Goal: Transaction & Acquisition: Purchase product/service

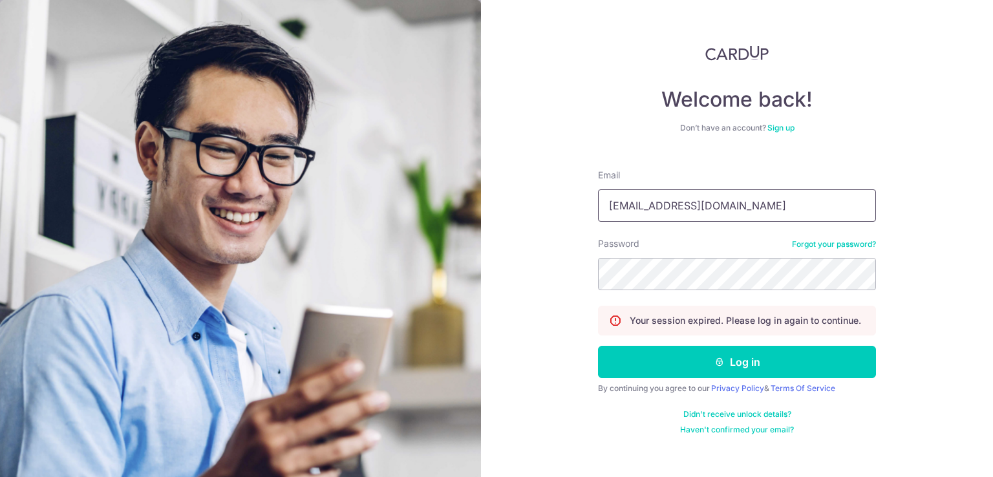
click at [720, 203] on input "idioticedil@hotmail.com" at bounding box center [737, 205] width 278 height 32
click at [752, 203] on input "idioticedil@hotmail.com" at bounding box center [737, 205] width 278 height 32
type input "sulastrikamis@gmail.com"
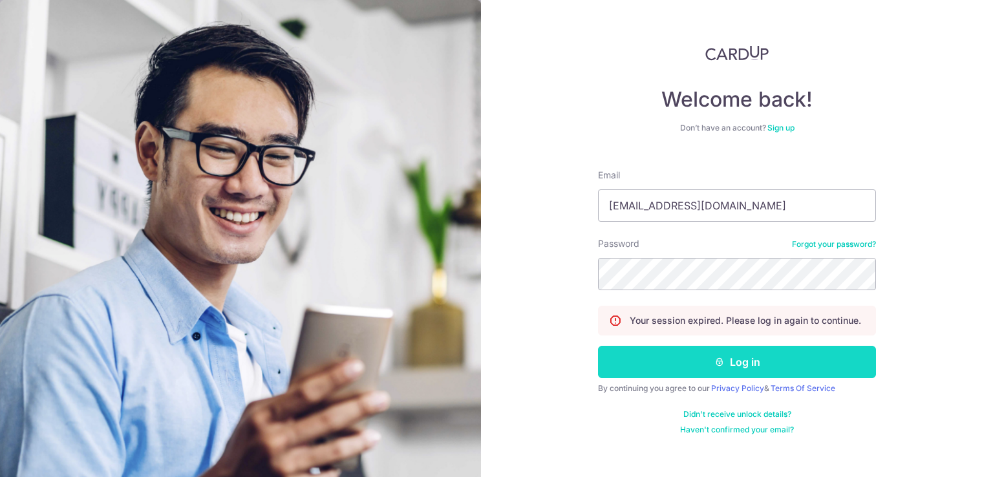
click at [691, 355] on button "Log in" at bounding box center [737, 362] width 278 height 32
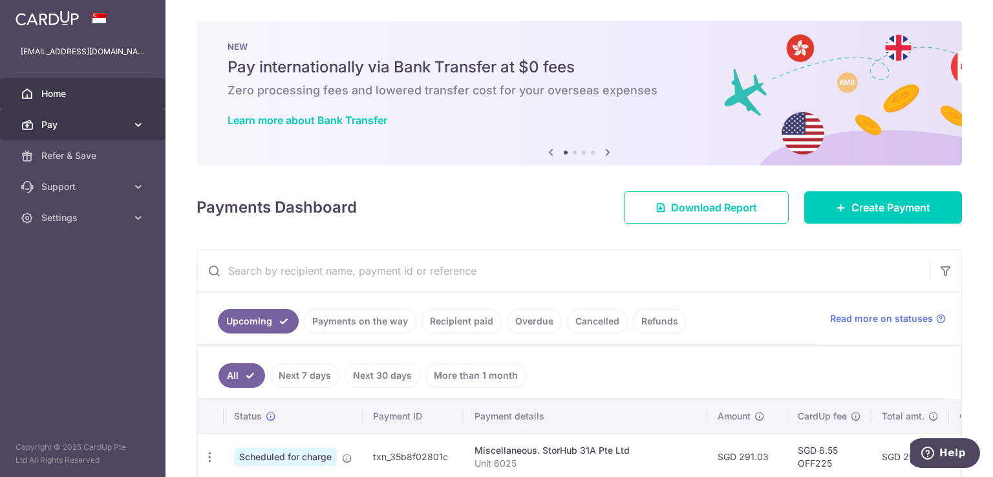
click at [129, 121] on link "Pay" at bounding box center [82, 124] width 165 height 31
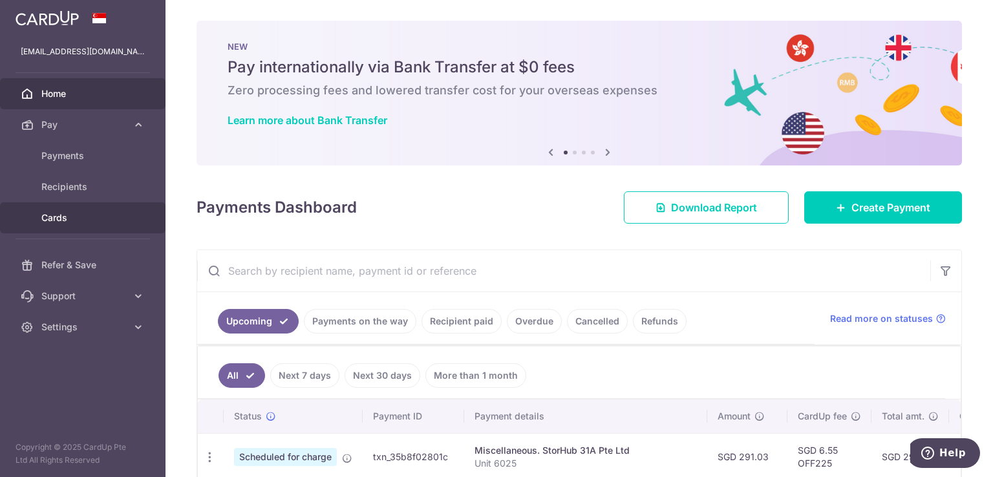
click at [79, 217] on span "Cards" at bounding box center [83, 217] width 85 height 13
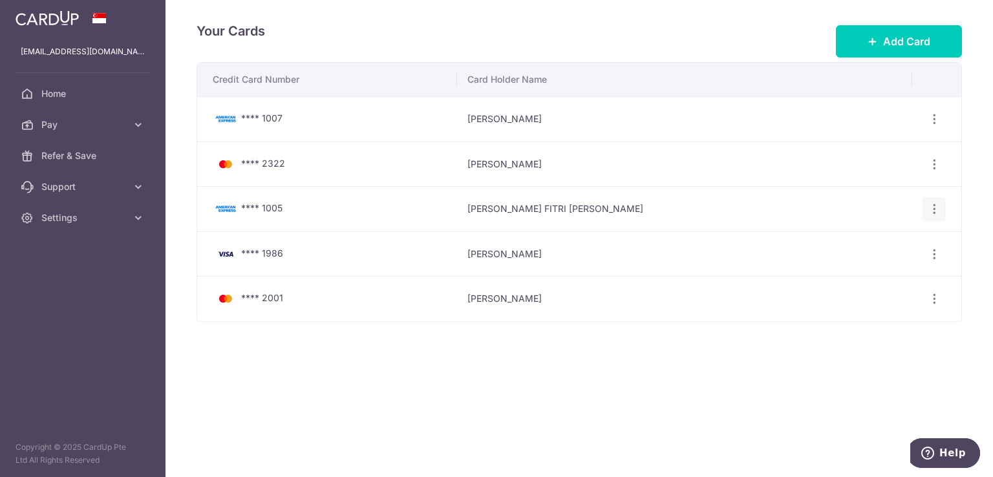
click at [933, 207] on icon "button" at bounding box center [934, 209] width 14 height 14
click at [856, 273] on span "Delete" at bounding box center [891, 276] width 88 height 16
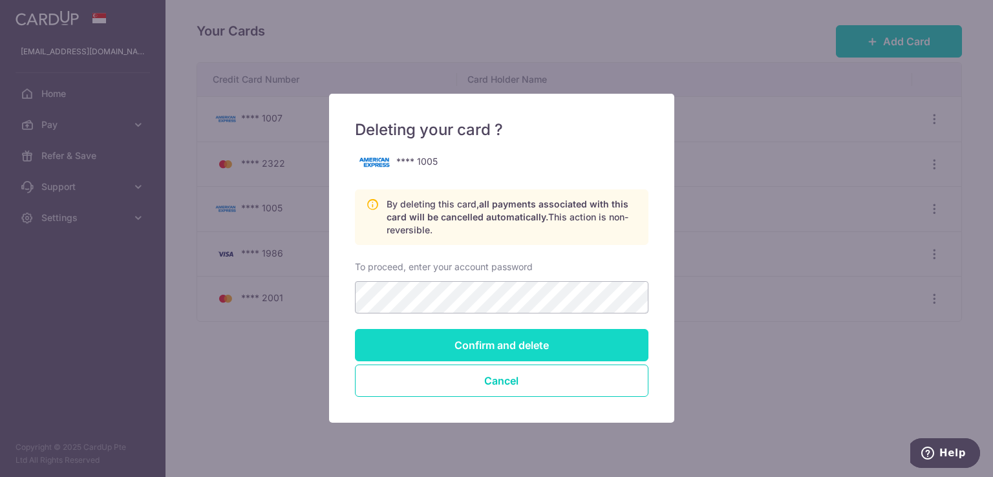
click at [508, 345] on input "Confirm and delete" at bounding box center [501, 345] width 293 height 32
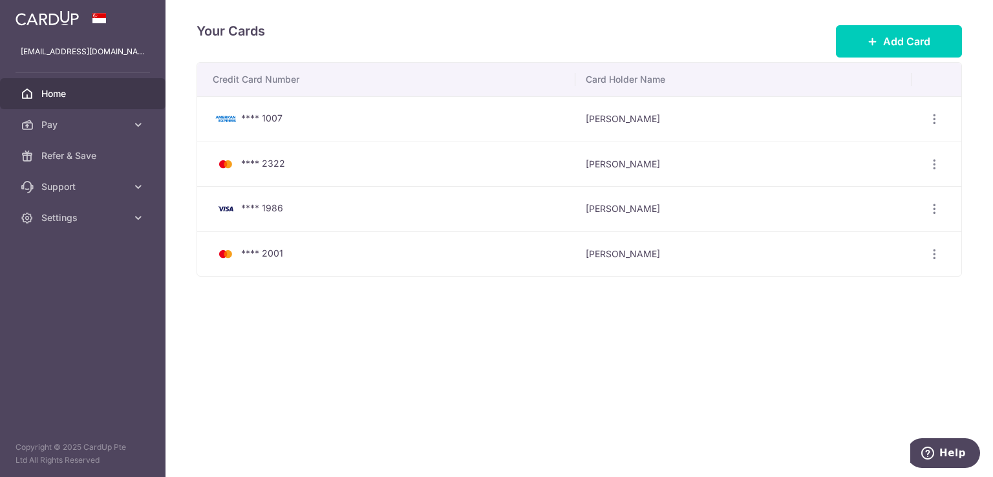
click at [85, 96] on span "Home" at bounding box center [83, 93] width 85 height 13
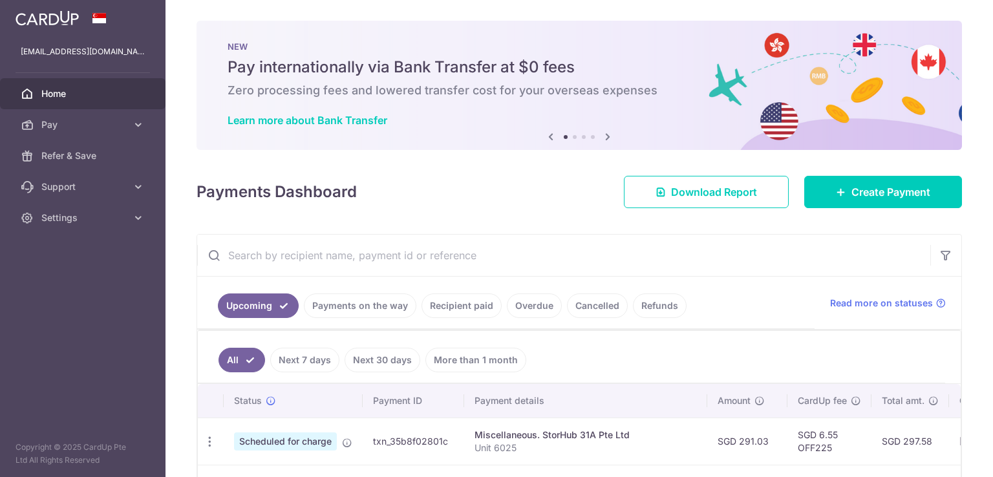
click at [858, 205] on link "Create Payment" at bounding box center [883, 192] width 158 height 32
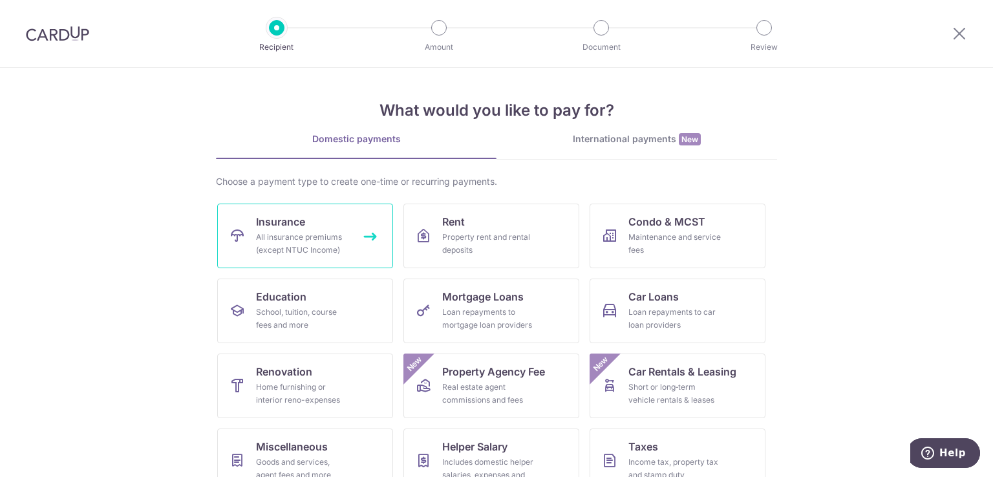
click at [324, 226] on link "Insurance All insurance premiums (except NTUC Income)" at bounding box center [305, 236] width 176 height 65
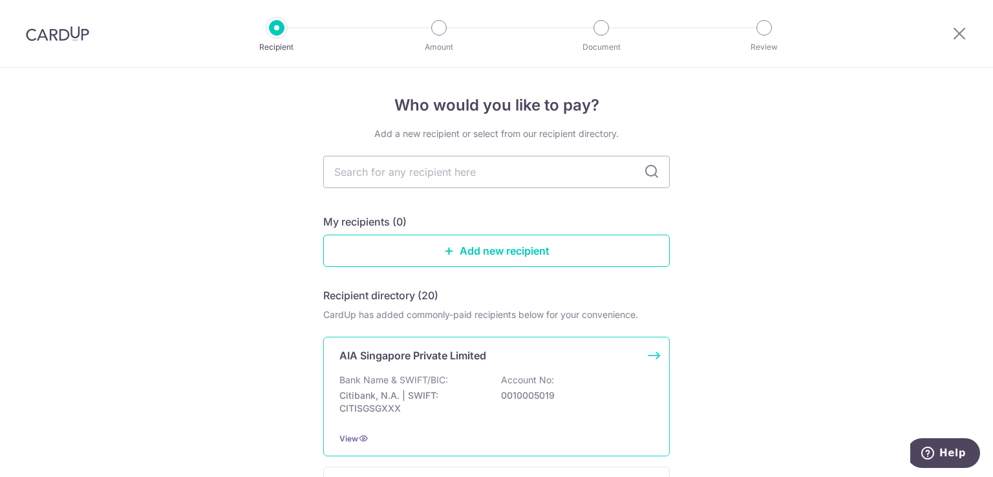
click at [417, 372] on div "AIA Singapore Private Limited Bank Name & SWIFT/BIC: Citibank, N.A. | SWIFT: CI…" at bounding box center [496, 397] width 346 height 120
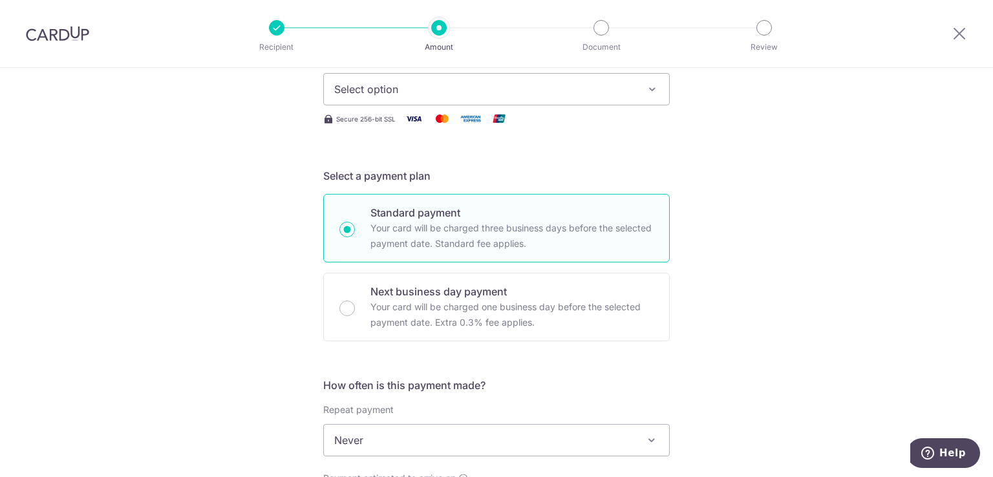
scroll to position [193, 0]
click at [456, 84] on span "Select option" at bounding box center [484, 87] width 301 height 16
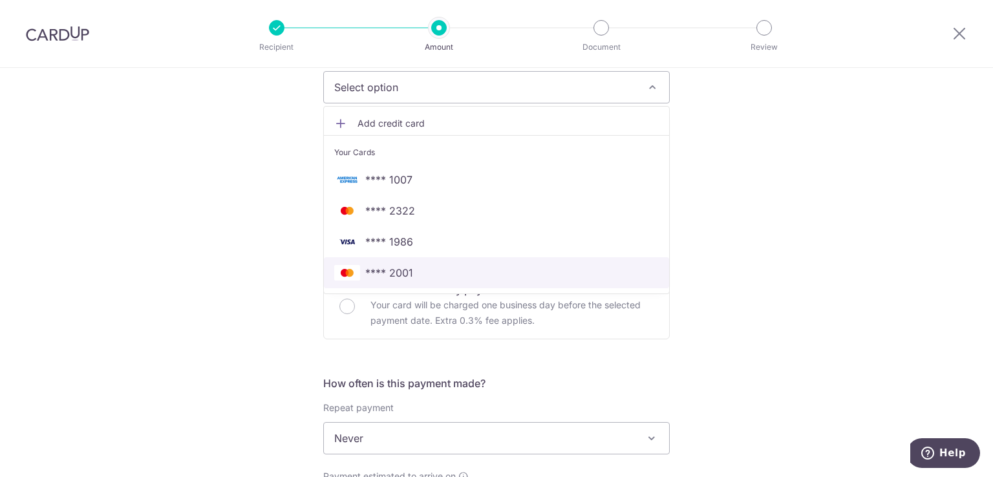
click at [403, 272] on span "**** 2001" at bounding box center [389, 273] width 48 height 16
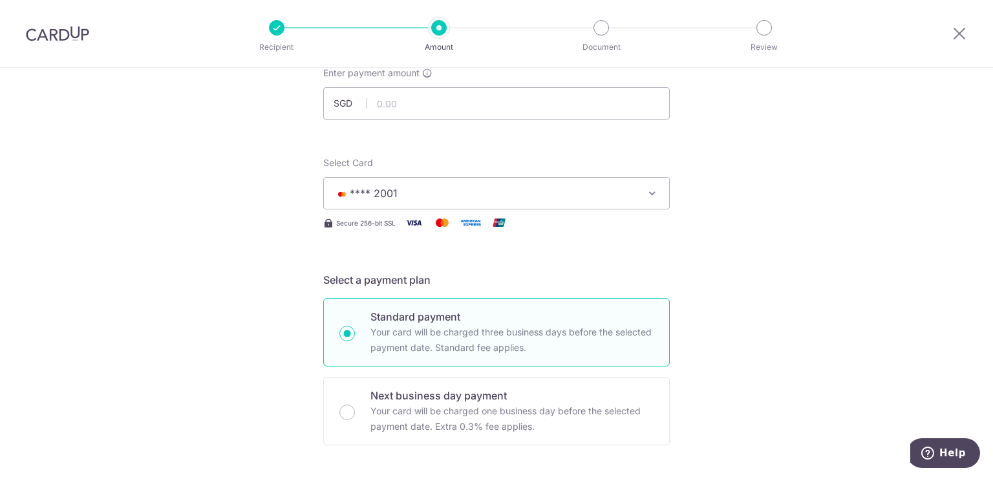
scroll to position [80, 0]
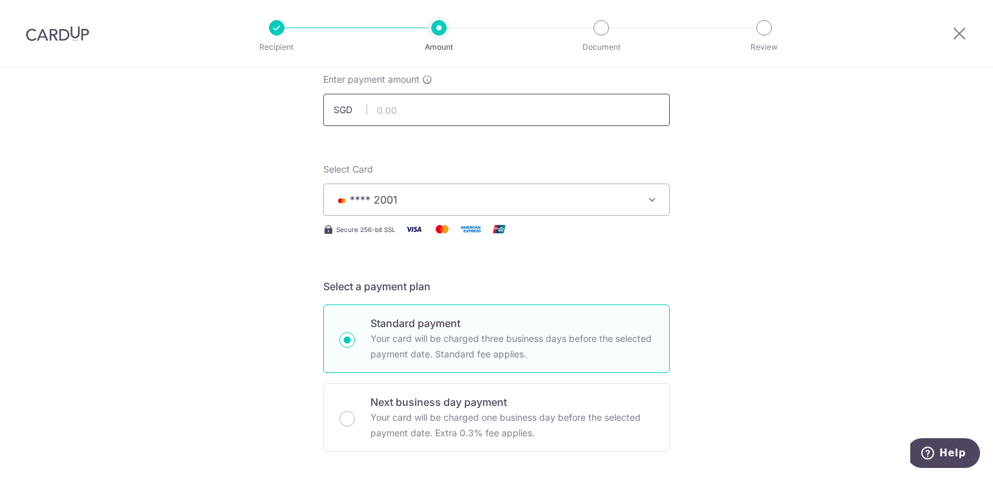
click at [426, 99] on input "text" at bounding box center [496, 110] width 346 height 32
type input "168.00"
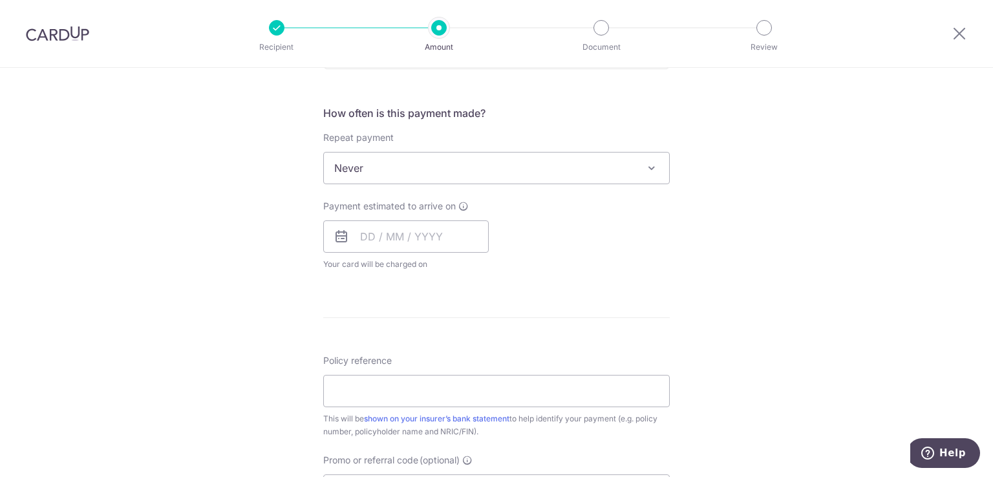
scroll to position [468, 0]
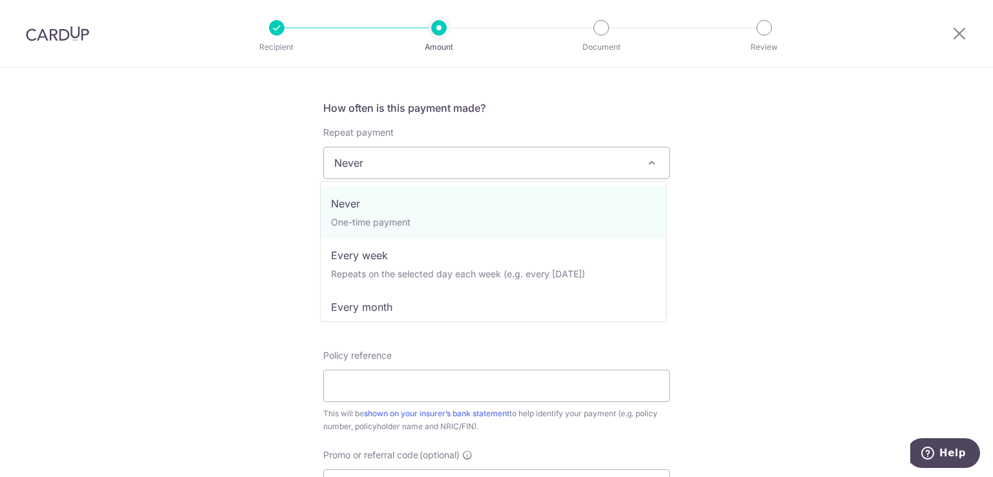
click at [646, 160] on span at bounding box center [652, 163] width 16 height 16
select select "3"
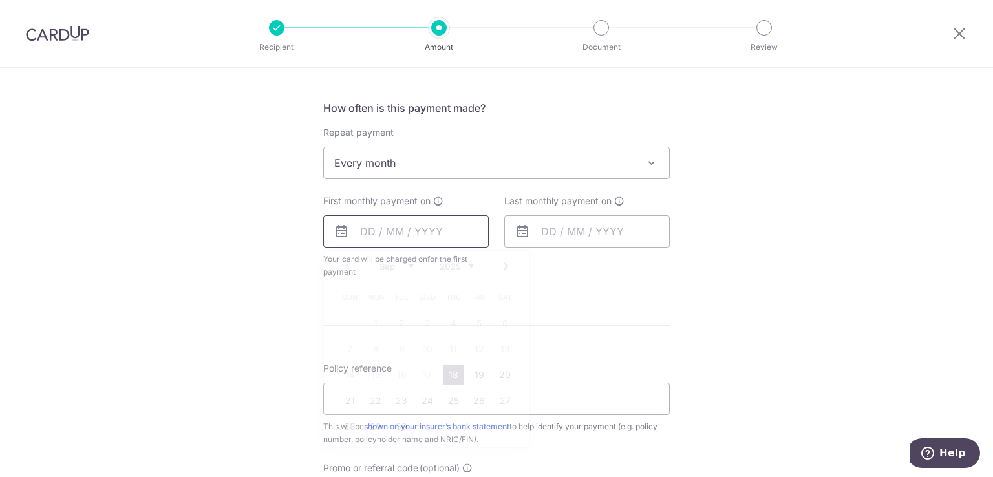
click at [377, 235] on input "text" at bounding box center [405, 231] width 165 height 32
click at [644, 290] on form "Enter payment amount SGD 168.00 168.00 Select Card **** 2001 Add credit card Yo…" at bounding box center [496, 203] width 346 height 1036
click at [406, 218] on input "text" at bounding box center [405, 231] width 165 height 32
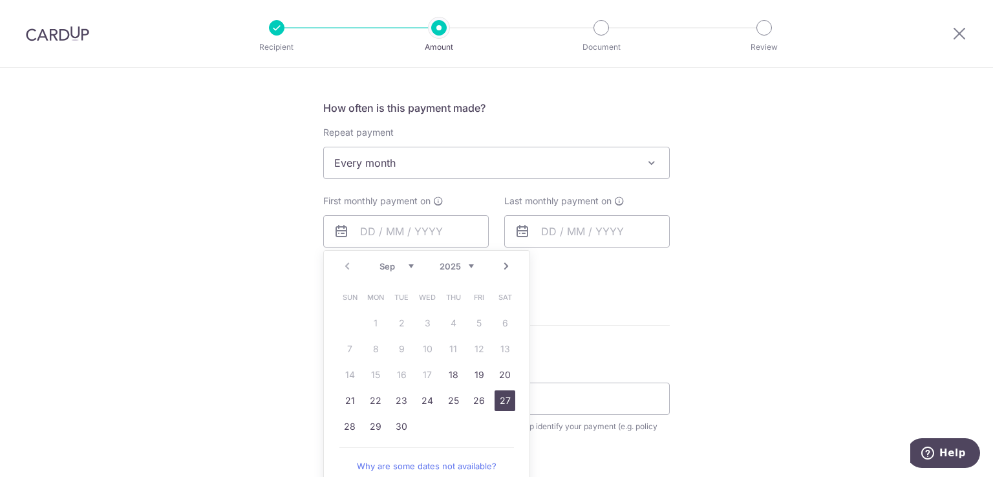
click at [494, 397] on link "27" at bounding box center [504, 400] width 21 height 21
type input "[DATE]"
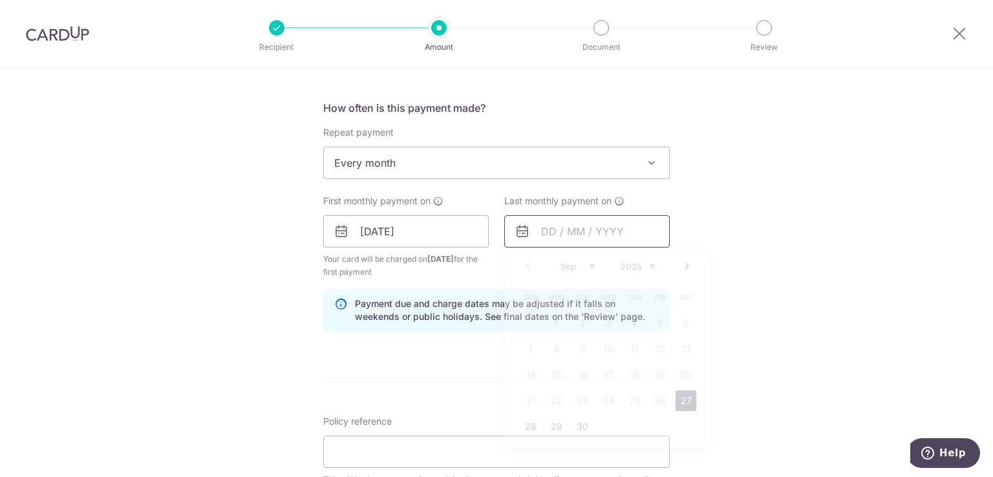
click at [622, 226] on input "text" at bounding box center [586, 231] width 165 height 32
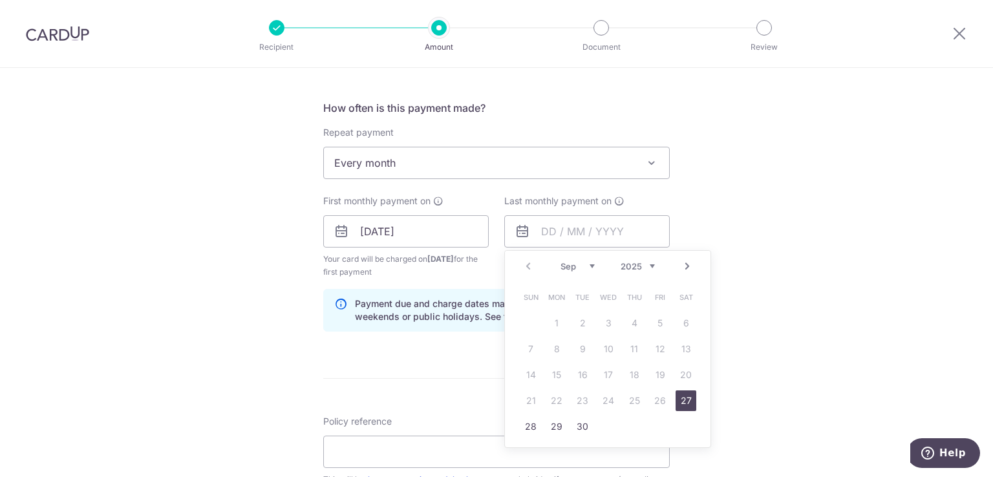
click at [645, 264] on select "2025 2026 2027 2028 2029 2030 2031 2032 2033 2034 2035" at bounding box center [637, 266] width 34 height 10
click at [679, 262] on link "Next" at bounding box center [687, 266] width 16 height 16
click at [684, 264] on link "Next" at bounding box center [687, 266] width 16 height 16
click at [522, 427] on link "27" at bounding box center [530, 426] width 21 height 21
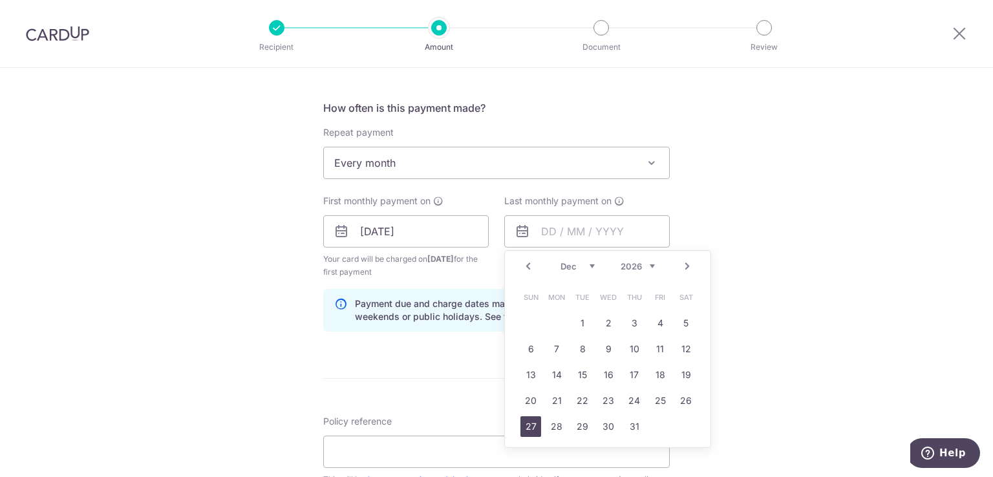
type input "27/12/2026"
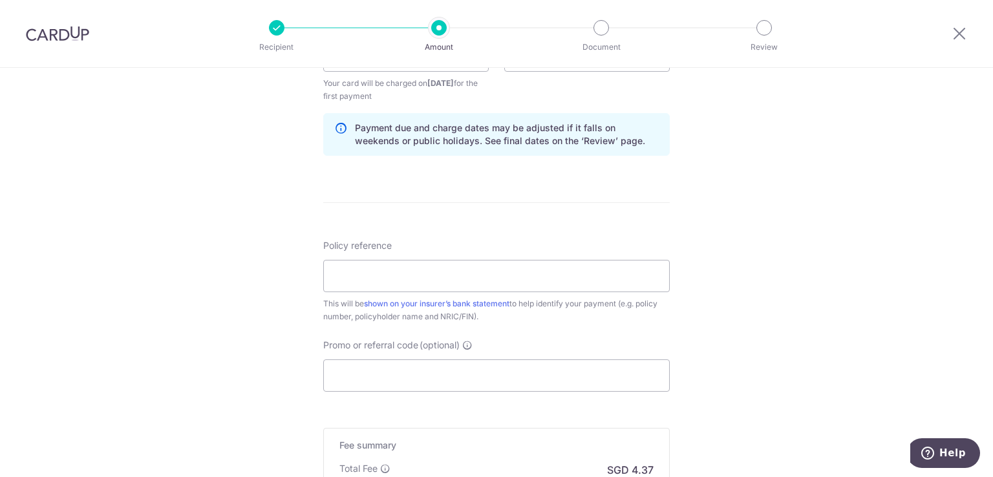
scroll to position [645, 0]
click at [425, 258] on input "Policy reference" at bounding box center [496, 274] width 346 height 32
paste input "U124350830"
type input "U124350830 SULASTRI BINTE KAMIS"
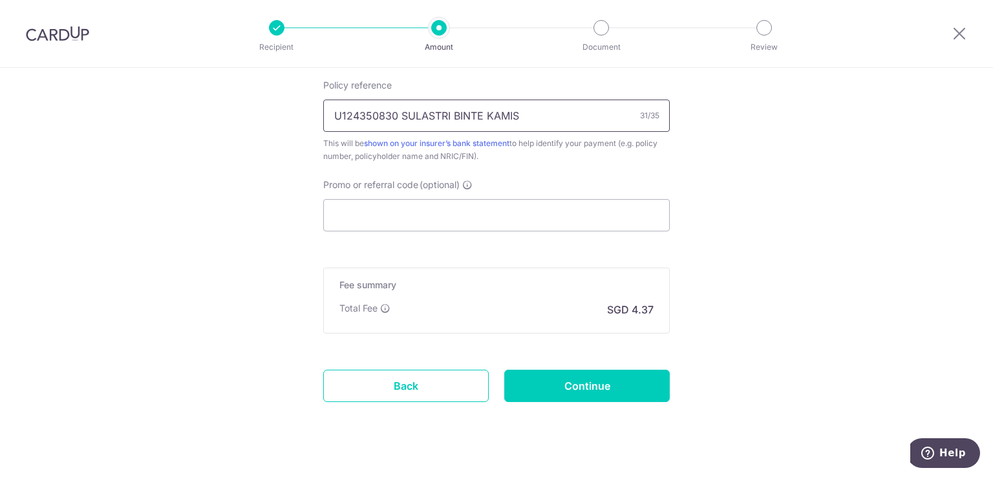
scroll to position [819, 0]
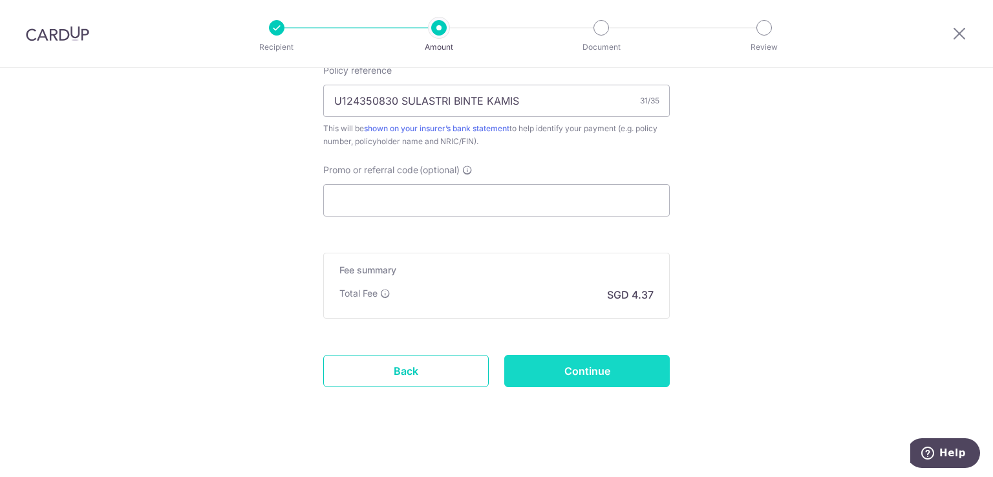
click at [587, 370] on input "Continue" at bounding box center [586, 371] width 165 height 32
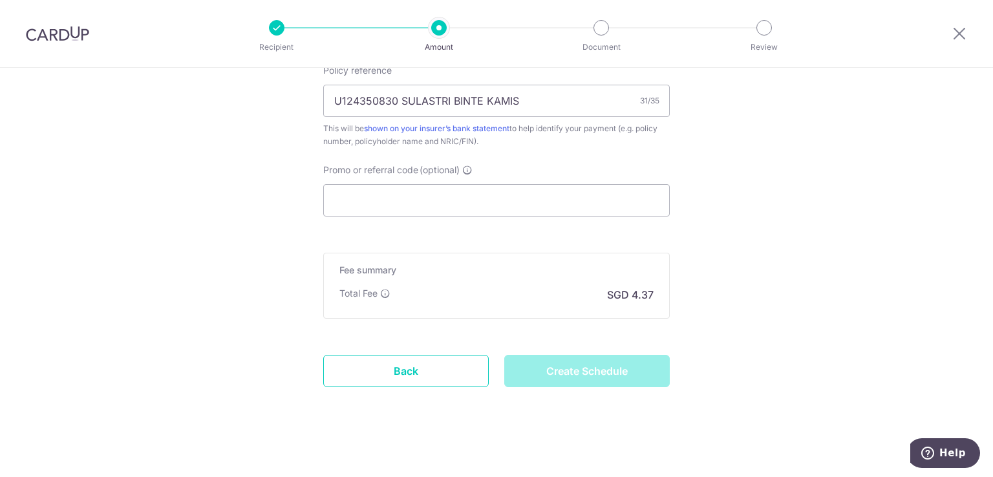
type input "Create Schedule"
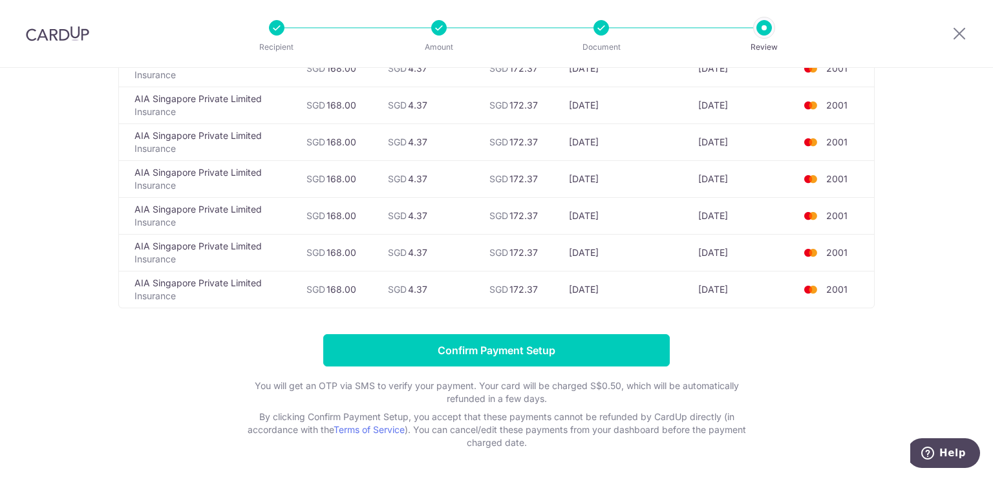
scroll to position [490, 0]
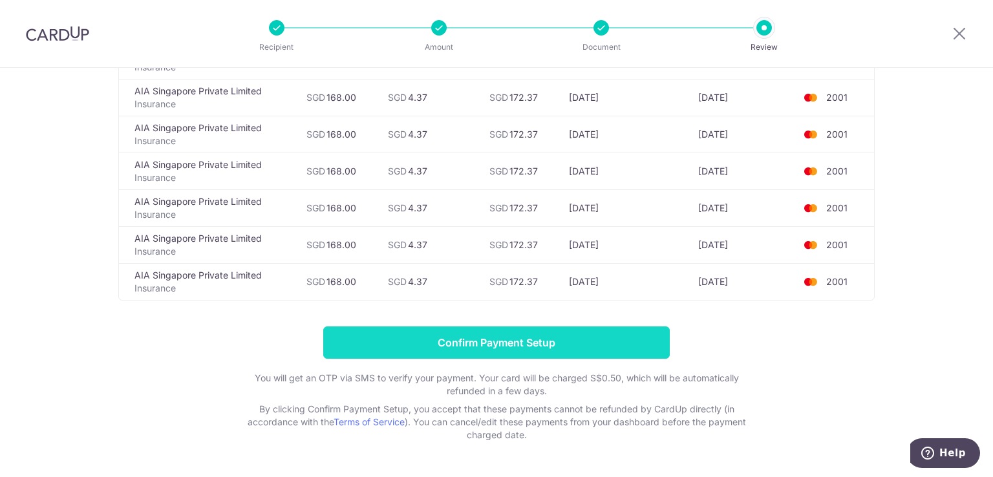
click at [589, 335] on input "Confirm Payment Setup" at bounding box center [496, 342] width 346 height 32
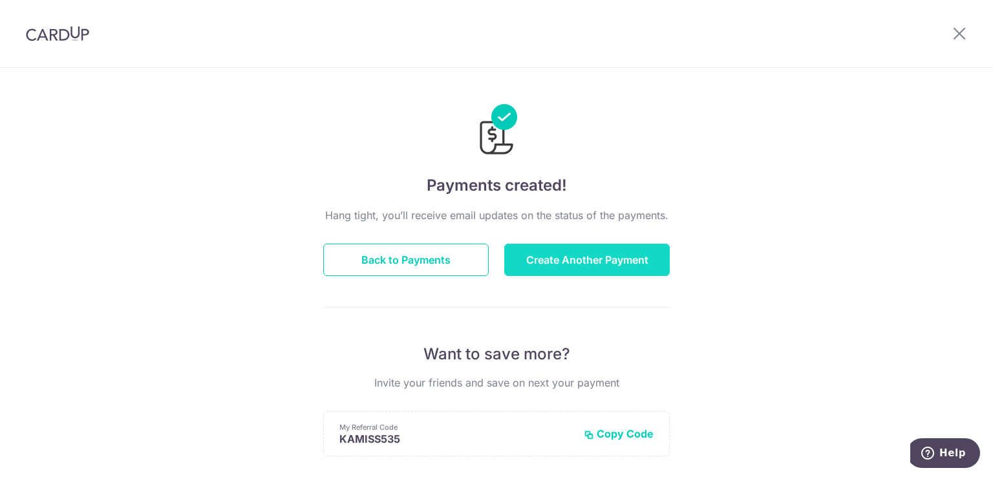
click at [631, 259] on button "Create Another Payment" at bounding box center [586, 260] width 165 height 32
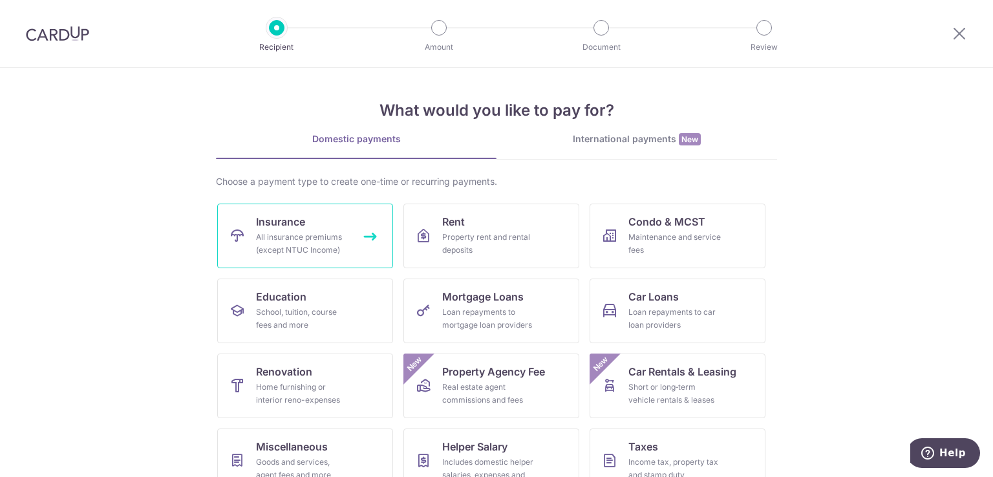
click at [311, 238] on div "All insurance premiums (except NTUC Income)" at bounding box center [302, 244] width 93 height 26
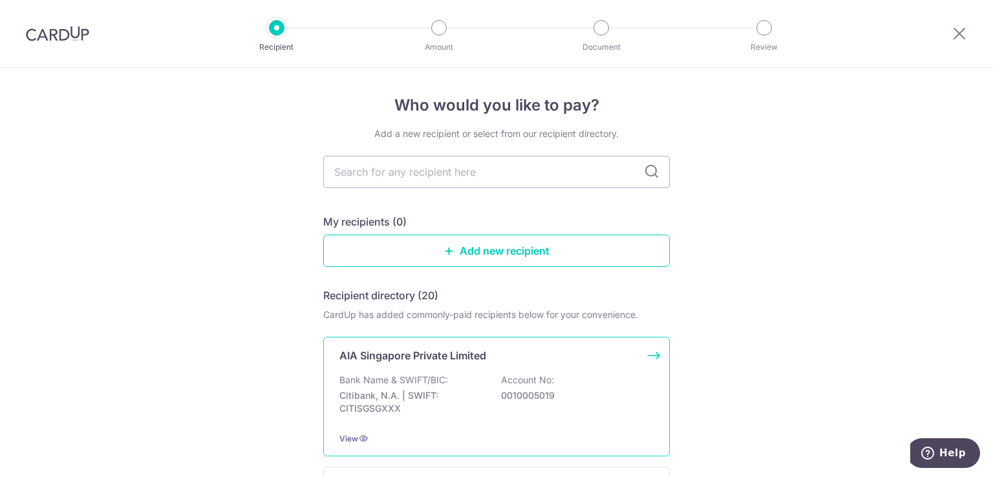
click at [434, 362] on p "AIA Singapore Private Limited" at bounding box center [412, 356] width 147 height 16
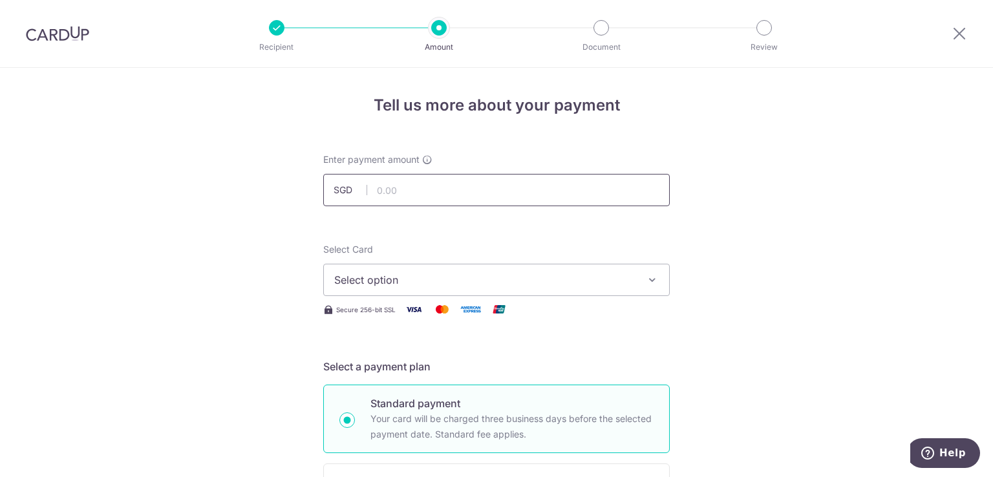
click at [401, 188] on input "text" at bounding box center [496, 190] width 346 height 32
paste input "332.26"
type input "332.26"
click at [481, 290] on button "Select option" at bounding box center [496, 280] width 346 height 32
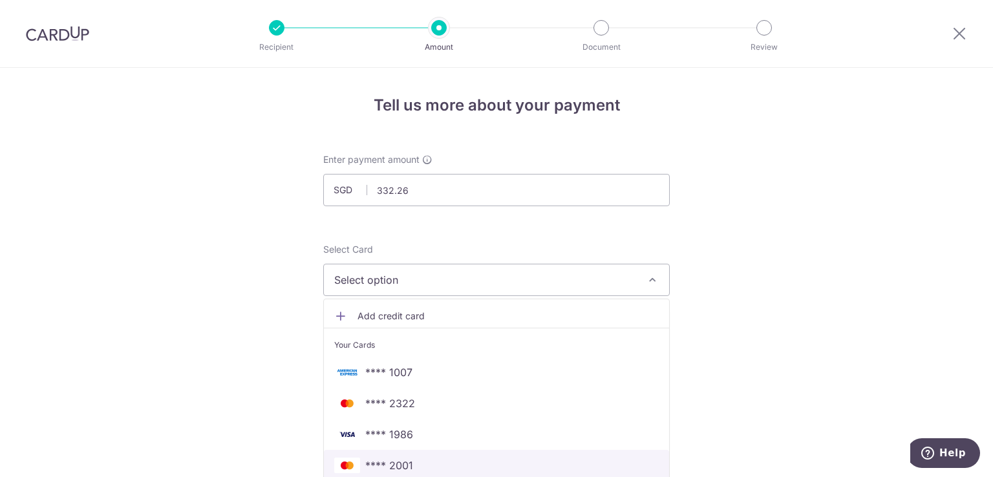
click at [412, 460] on span "**** 2001" at bounding box center [496, 466] width 324 height 16
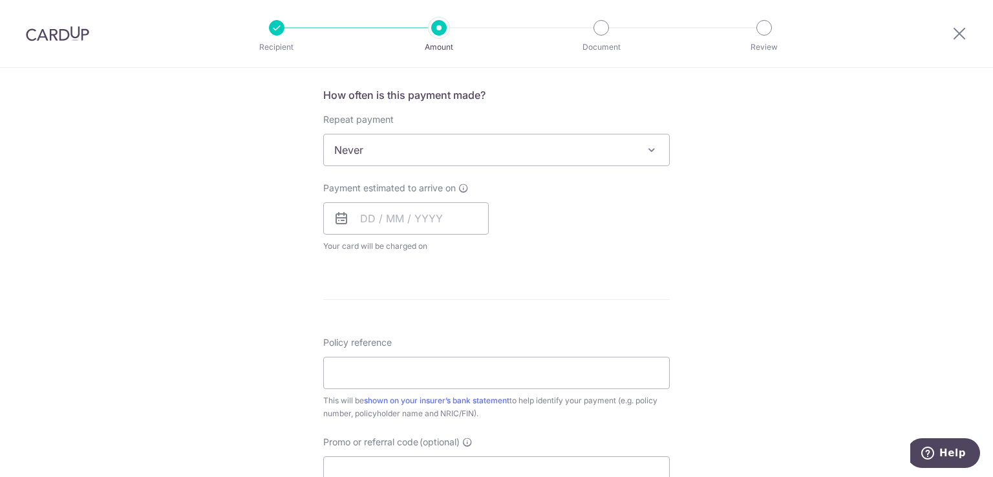
scroll to position [482, 0]
click at [468, 221] on input "text" at bounding box center [405, 217] width 165 height 32
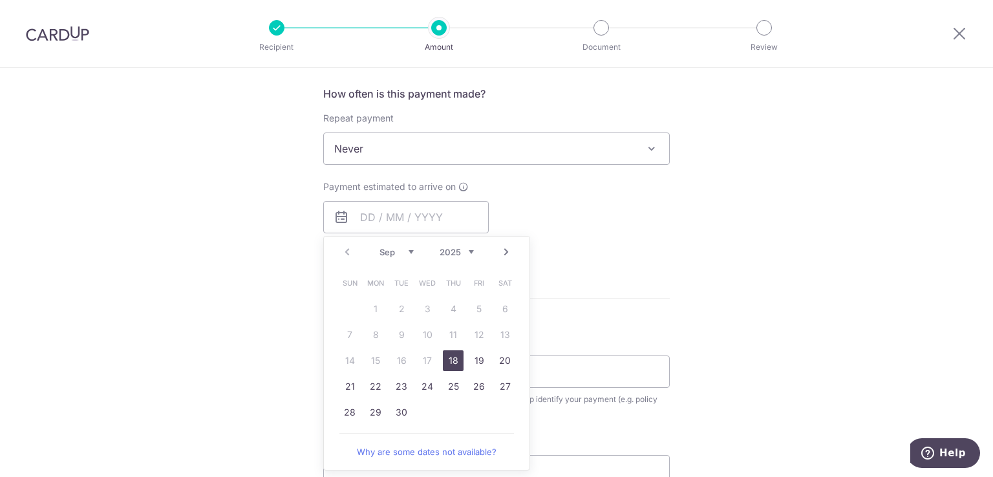
click at [503, 251] on link "Next" at bounding box center [506, 252] width 16 height 16
click at [404, 247] on select "Sep Oct Nov Dec" at bounding box center [396, 252] width 34 height 10
click at [467, 249] on select "2025 2026 2027 2028 2029 2030 2031 2032 2033 2034 2035" at bounding box center [456, 252] width 34 height 10
click at [399, 249] on select "Jan Feb Mar Apr May Jun [DATE] Aug Sep Oct Nov Dec" at bounding box center [396, 252] width 34 height 10
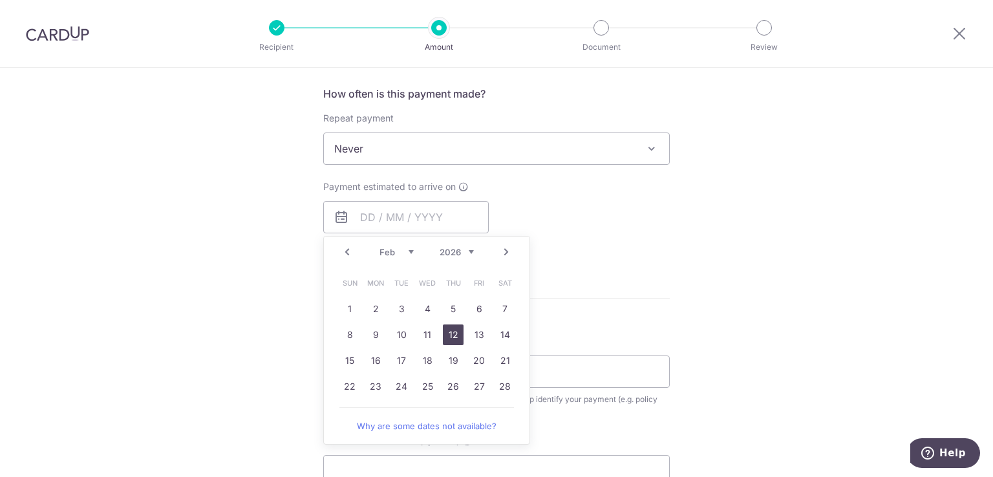
click at [447, 333] on link "12" at bounding box center [453, 334] width 21 height 21
type input "[DATE]"
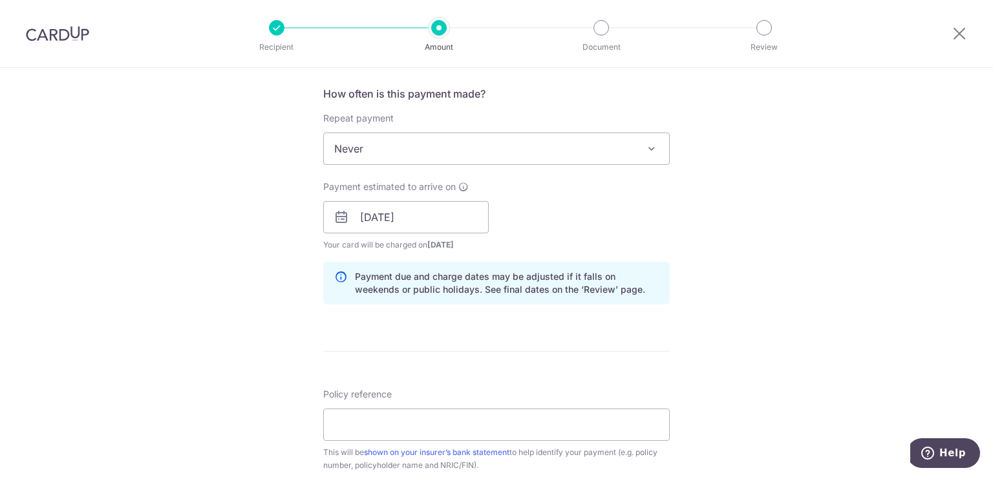
click at [747, 231] on div "Tell us more about your payment Enter payment amount SGD 332.26 332.26 Select C…" at bounding box center [496, 197] width 993 height 1222
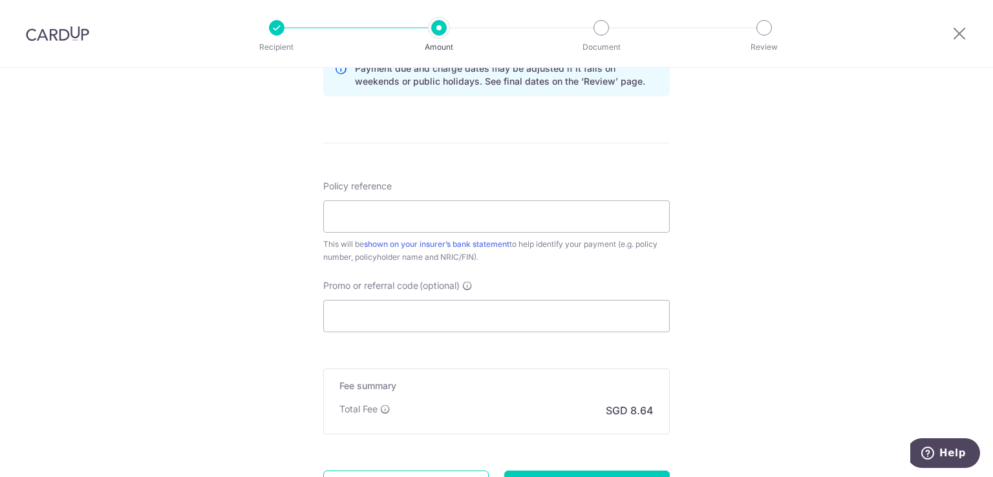
scroll to position [691, 0]
click at [439, 207] on input "Policy reference" at bounding box center [496, 215] width 346 height 32
paste input "P567277486"
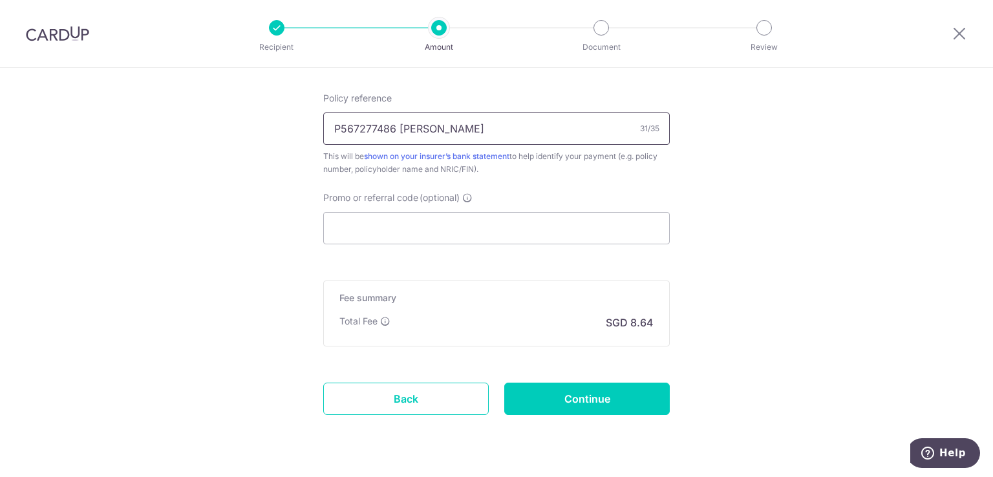
scroll to position [780, 0]
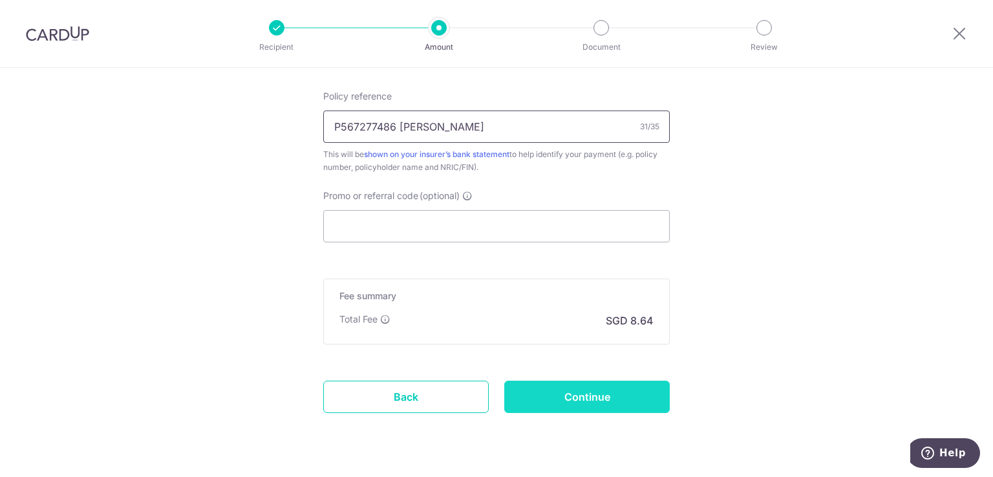
type input "P567277486 [PERSON_NAME]"
click at [587, 404] on input "Continue" at bounding box center [586, 397] width 165 height 32
type input "Create Schedule"
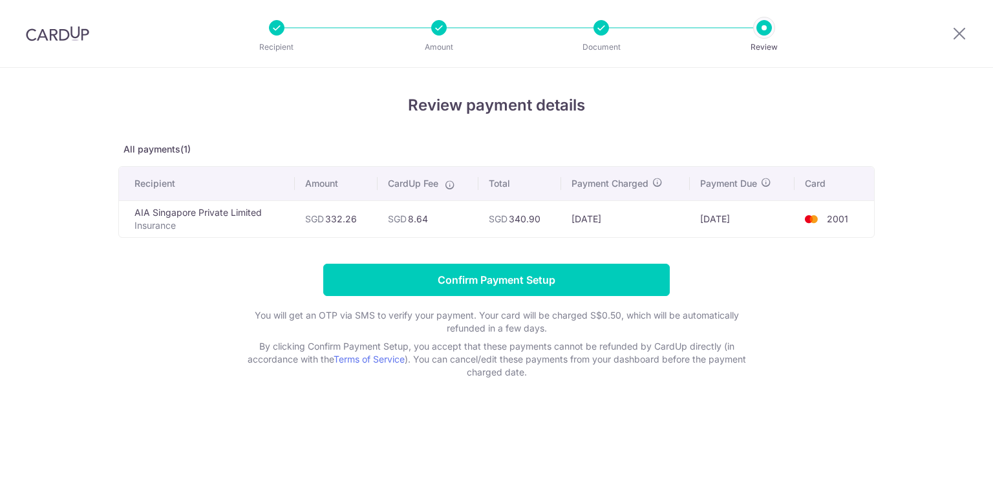
click at [503, 276] on input "Confirm Payment Setup" at bounding box center [496, 280] width 346 height 32
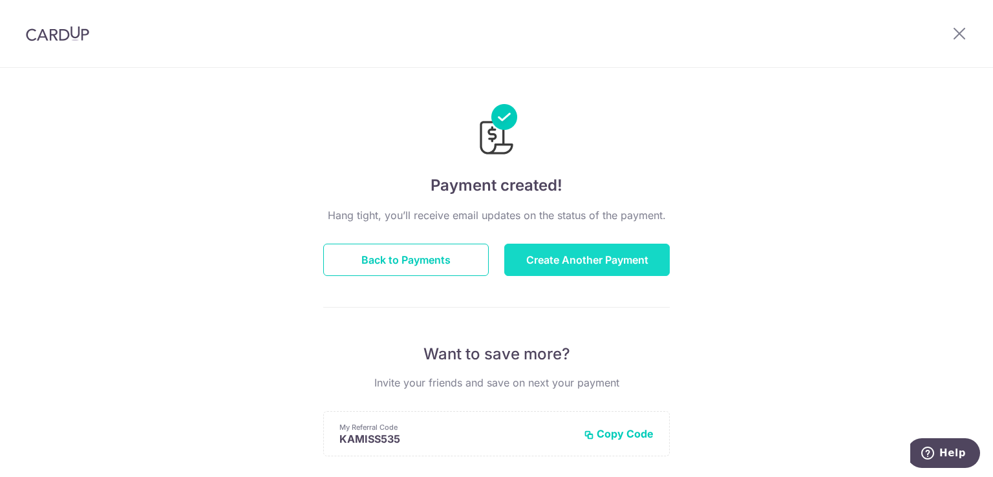
click at [599, 258] on button "Create Another Payment" at bounding box center [586, 260] width 165 height 32
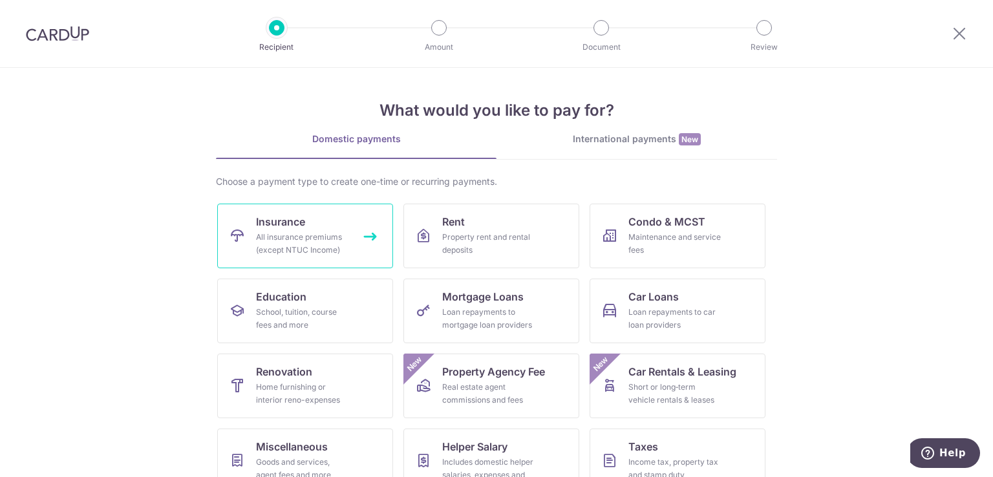
click at [299, 238] on div "All insurance premiums (except NTUC Income)" at bounding box center [302, 244] width 93 height 26
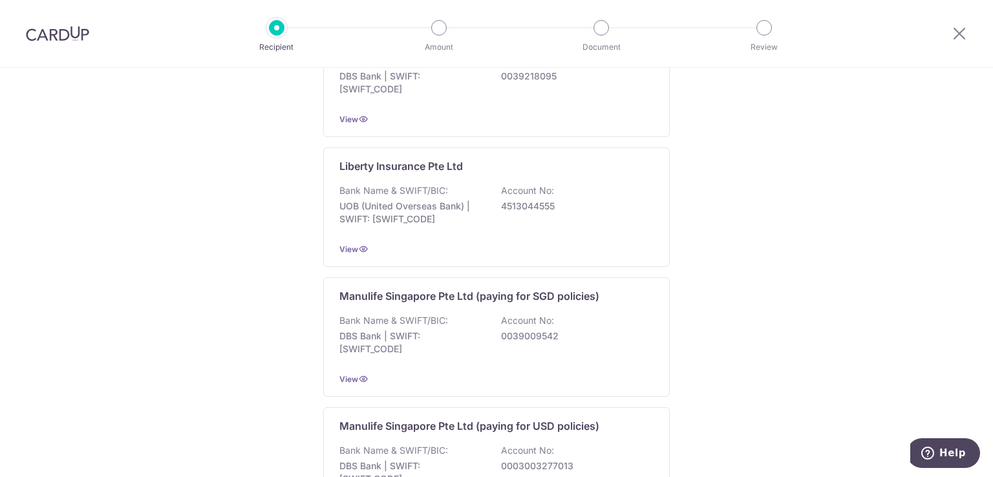
scroll to position [1284, 0]
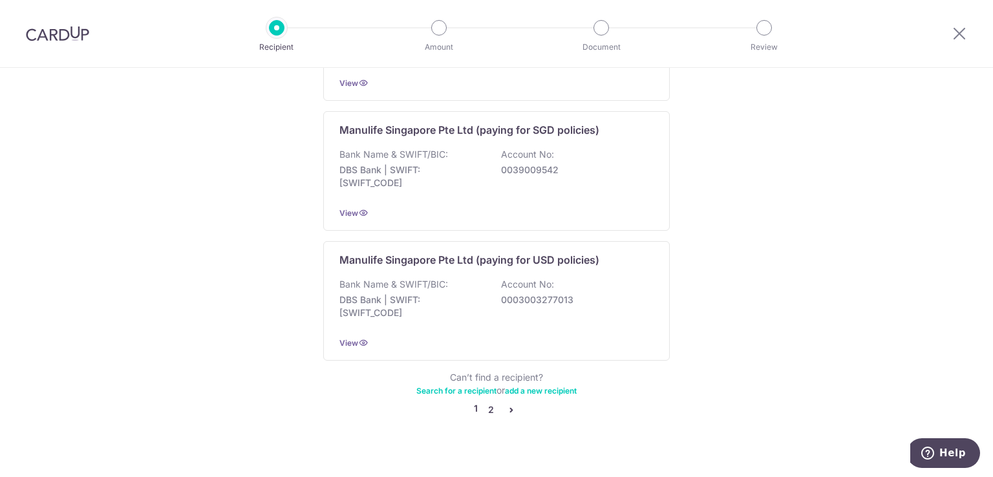
click at [486, 402] on link "2" at bounding box center [491, 410] width 16 height 16
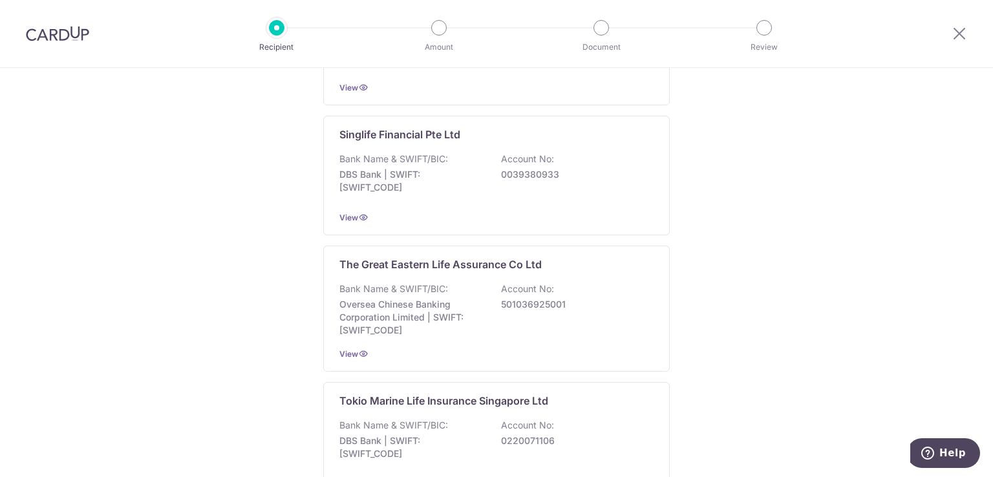
scroll to position [1176, 0]
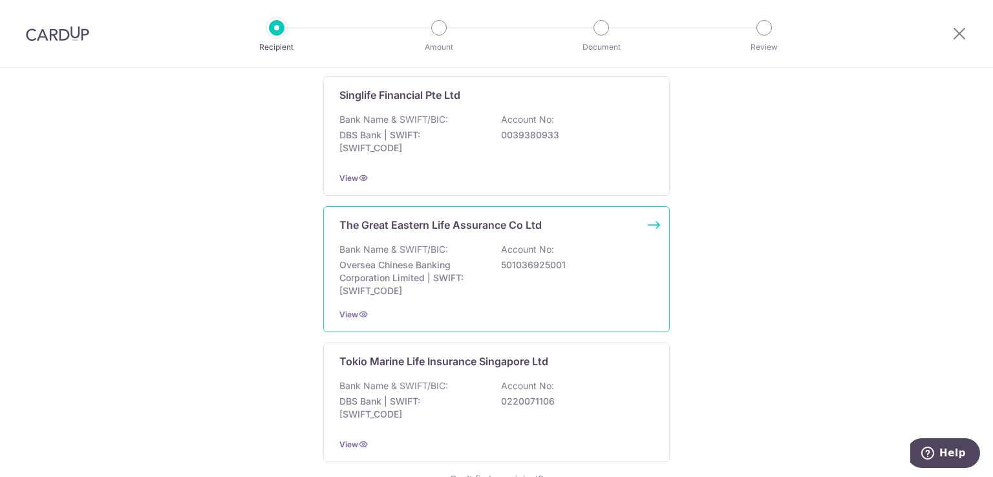
click at [529, 258] on p "501036925001" at bounding box center [573, 264] width 145 height 13
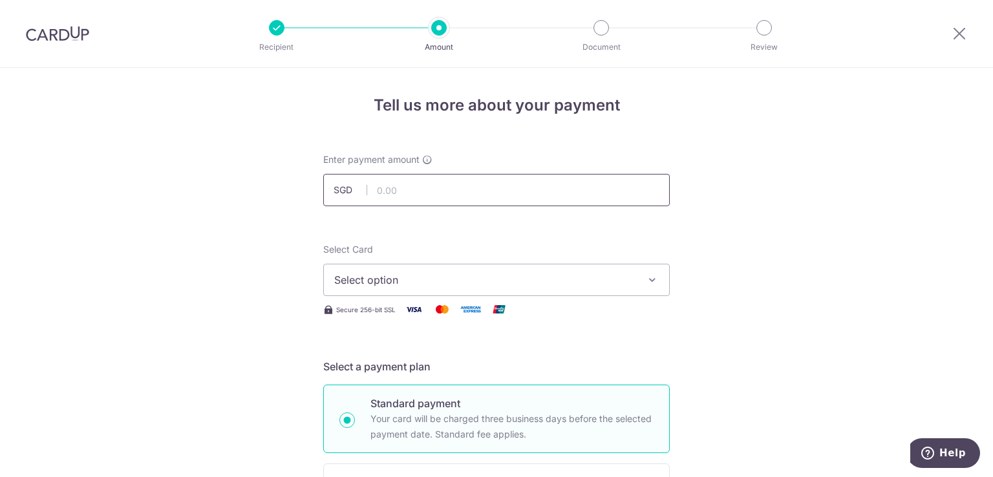
click at [403, 186] on input "text" at bounding box center [496, 190] width 346 height 32
type input "150.00"
click at [651, 279] on icon "button" at bounding box center [652, 279] width 13 height 13
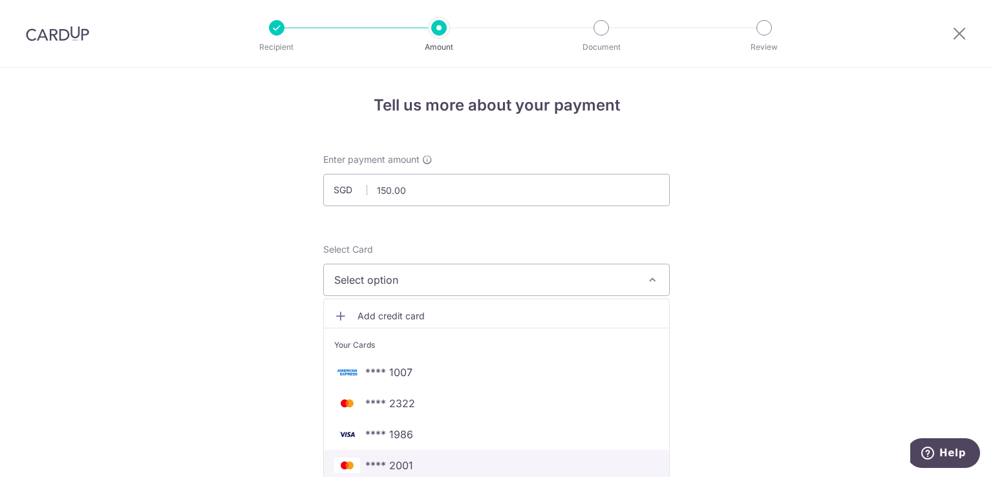
click at [415, 459] on span "**** 2001" at bounding box center [496, 466] width 324 height 16
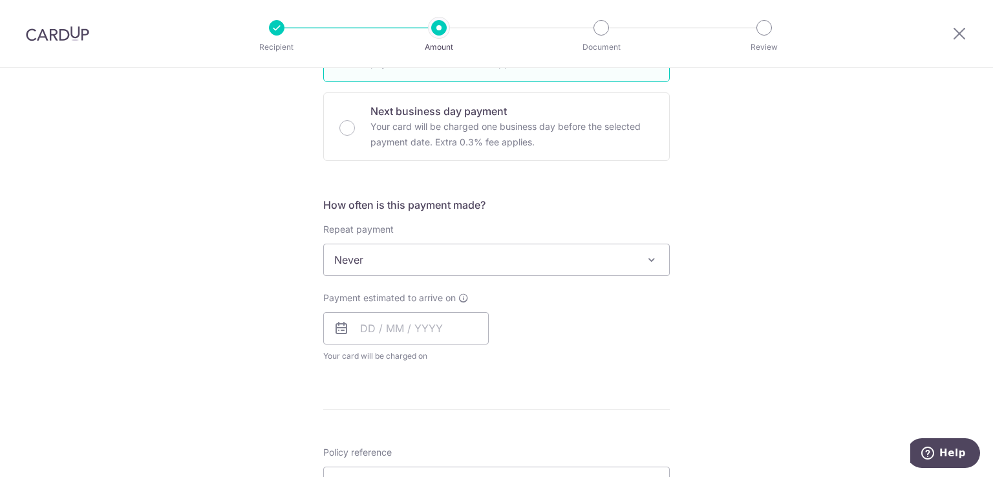
scroll to position [374, 0]
click at [596, 254] on span "Never" at bounding box center [496, 257] width 345 height 31
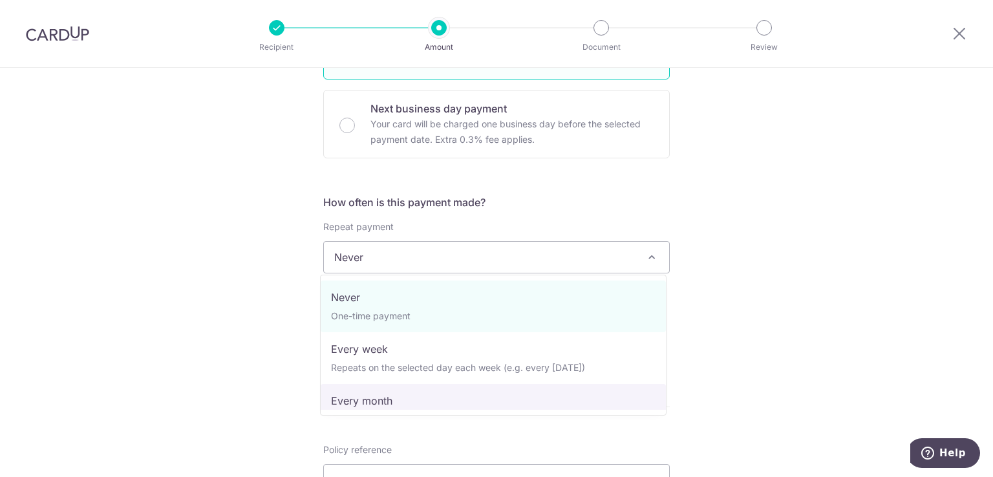
select select "3"
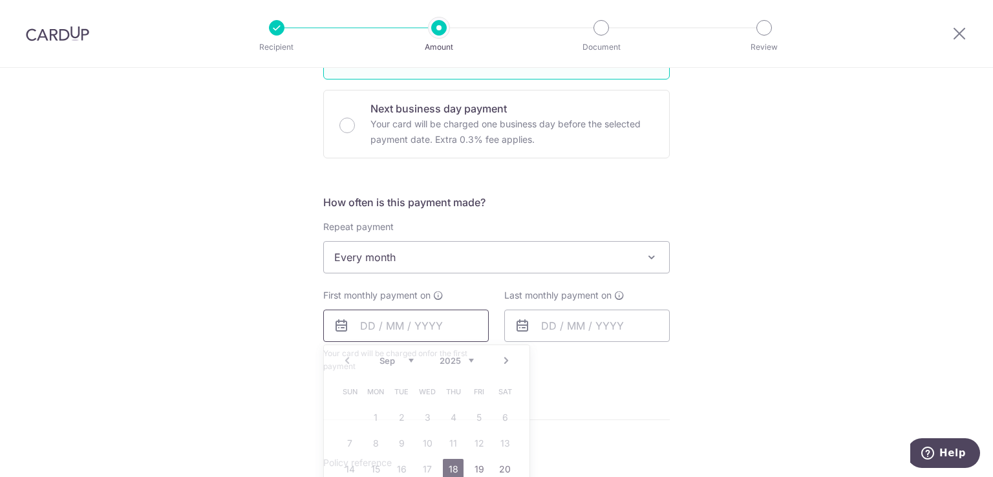
click at [463, 324] on input "text" at bounding box center [405, 326] width 165 height 32
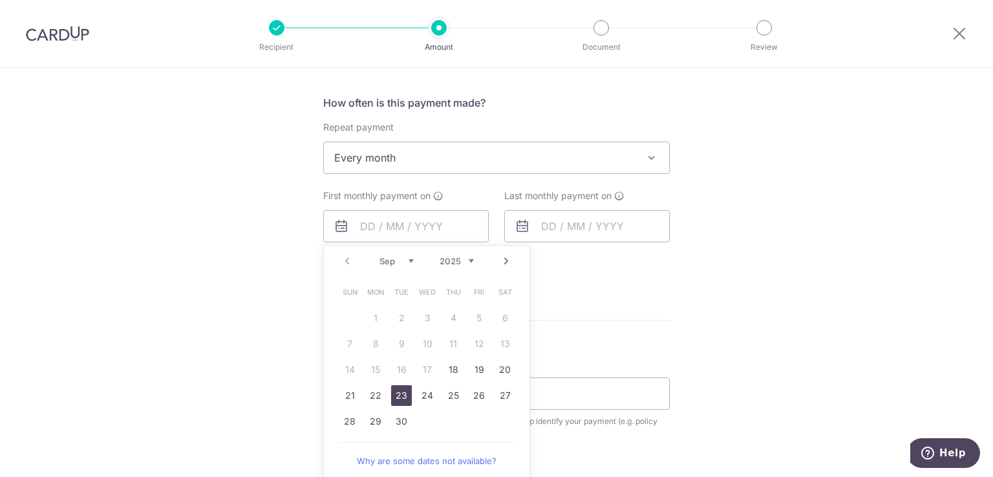
click at [391, 396] on link "23" at bounding box center [401, 395] width 21 height 21
type input "[DATE]"
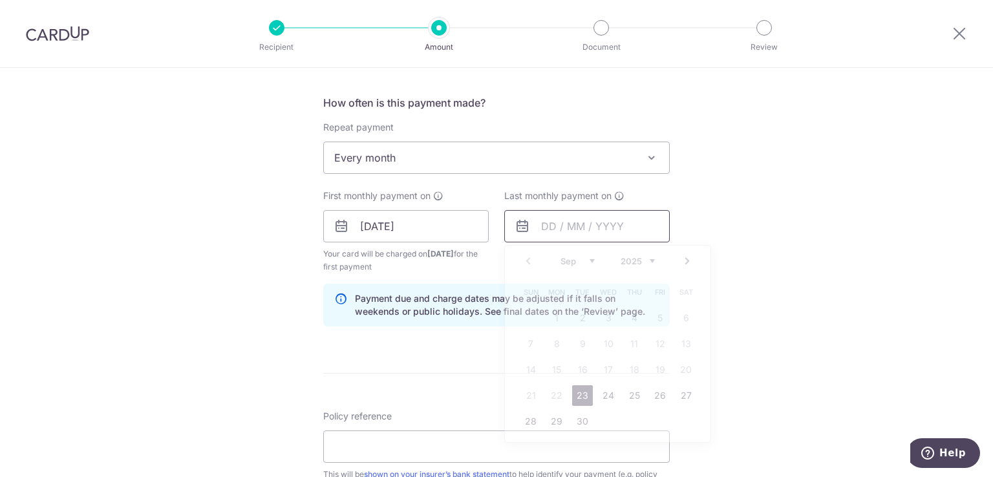
click at [627, 222] on input "text" at bounding box center [586, 226] width 165 height 32
click at [650, 260] on select "2025 2026 2027 2028 2029 2030 2031 2032 2033 2034 2035" at bounding box center [637, 261] width 34 height 10
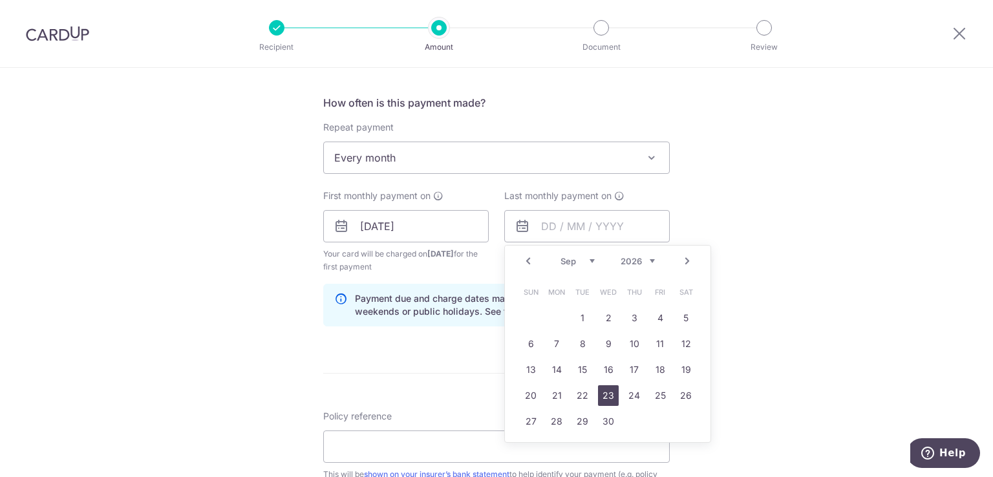
click at [606, 395] on link "23" at bounding box center [608, 395] width 21 height 21
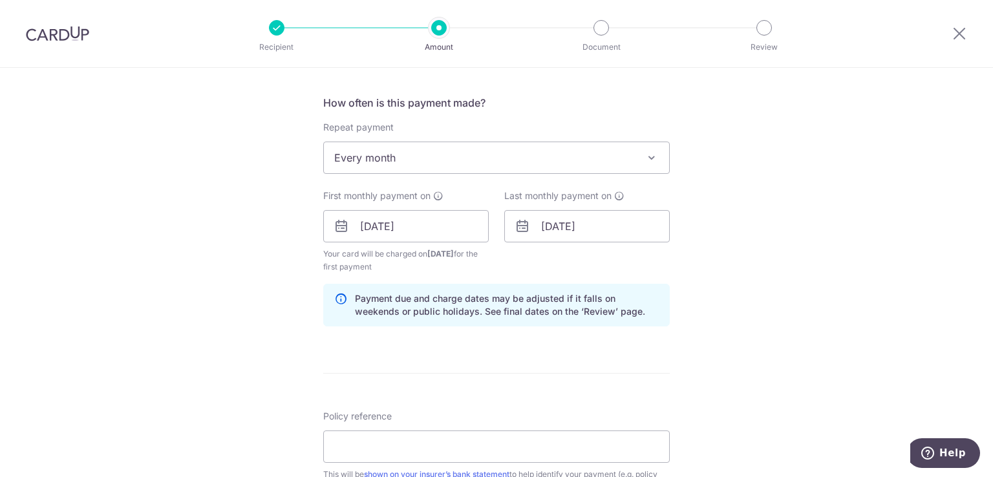
scroll to position [532, 0]
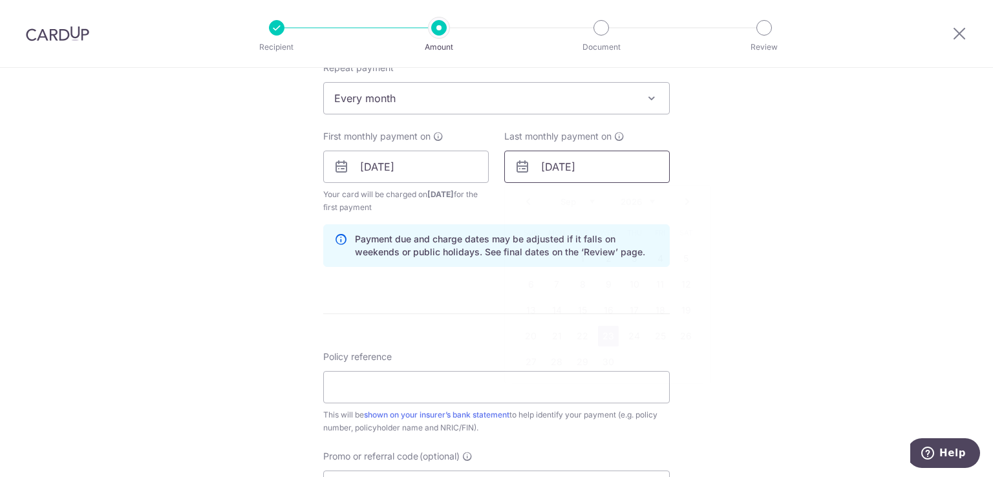
click at [635, 173] on input "[DATE]" at bounding box center [586, 167] width 165 height 32
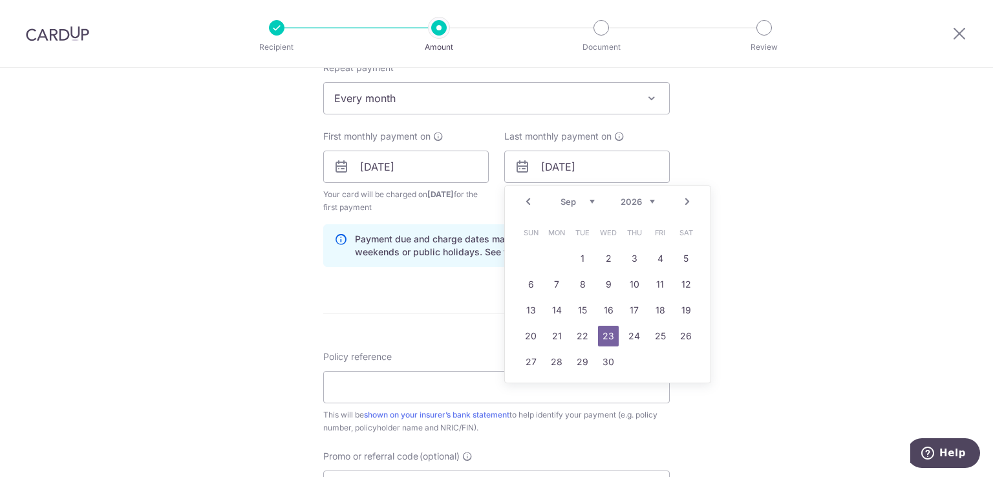
click at [585, 204] on select "Jan Feb Mar Apr May Jun Jul Aug Sep Oct Nov Dec" at bounding box center [577, 201] width 34 height 10
click at [610, 334] on link "23" at bounding box center [608, 336] width 21 height 21
type input "[DATE]"
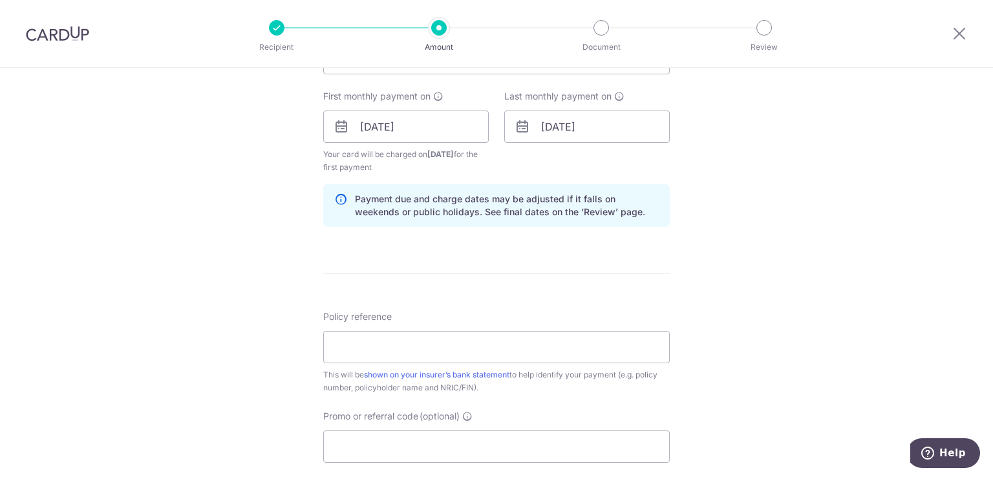
scroll to position [573, 0]
click at [400, 346] on input "Policy reference" at bounding box center [496, 346] width 346 height 32
paste input "0073630410"
type input "0073630410 SULASTRI BINTE KAMIS"
click at [726, 315] on div "Tell us more about your payment Enter payment amount SGD 150.00 150.00 Select C…" at bounding box center [496, 112] width 993 height 1235
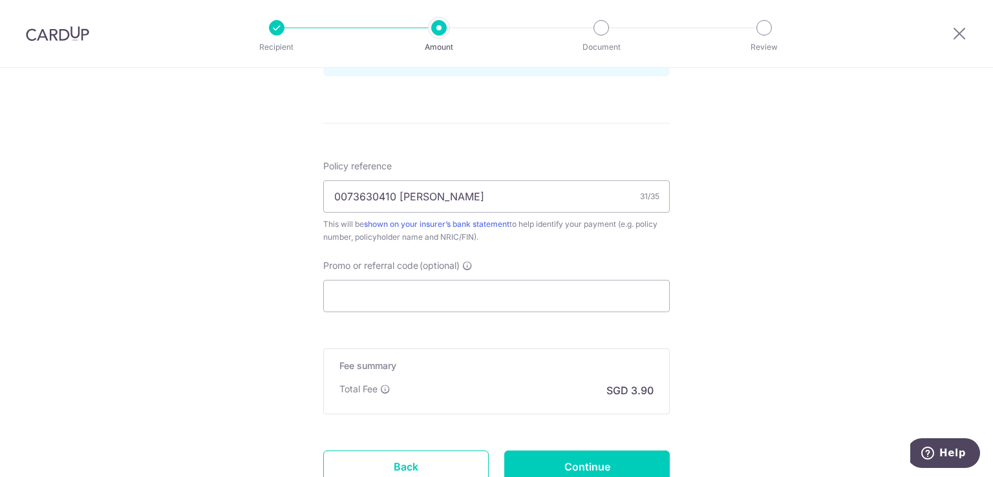
scroll to position [825, 0]
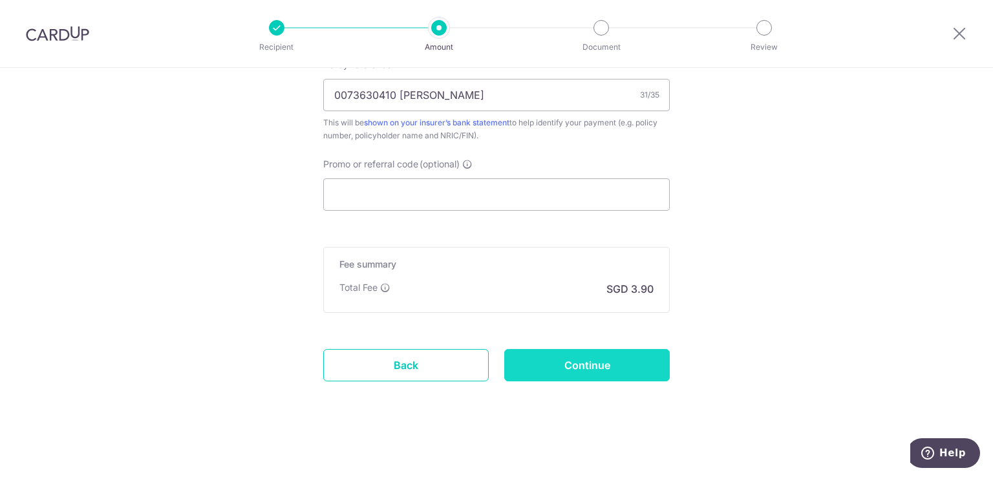
click at [624, 368] on input "Continue" at bounding box center [586, 365] width 165 height 32
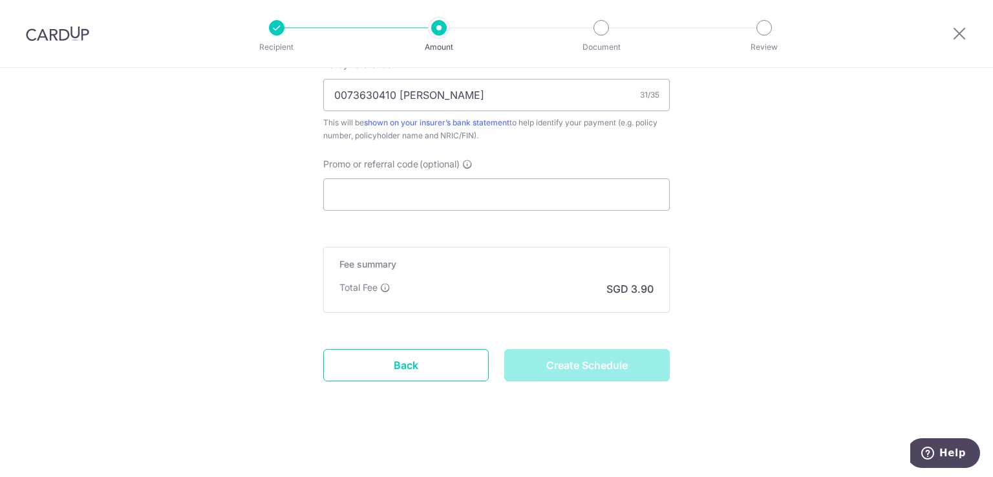
type input "Create Schedule"
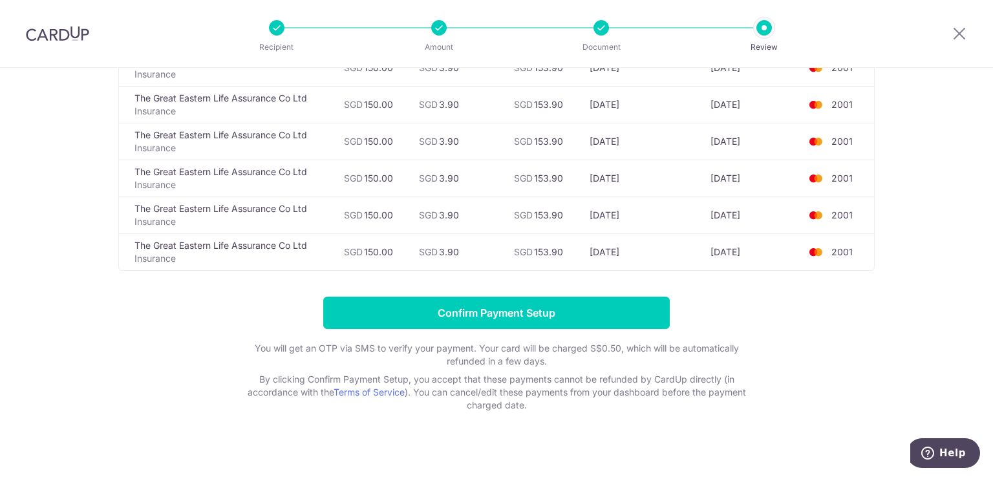
scroll to position [528, 0]
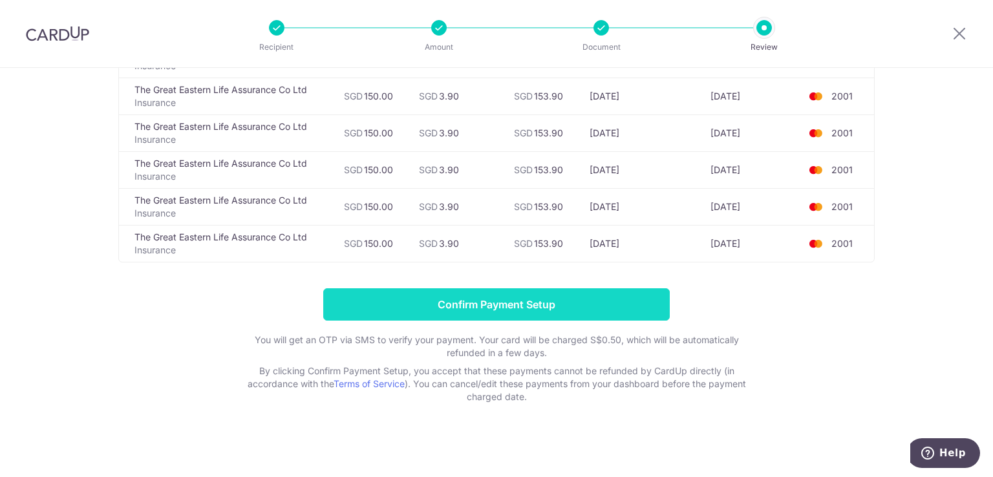
click at [535, 308] on input "Confirm Payment Setup" at bounding box center [496, 304] width 346 height 32
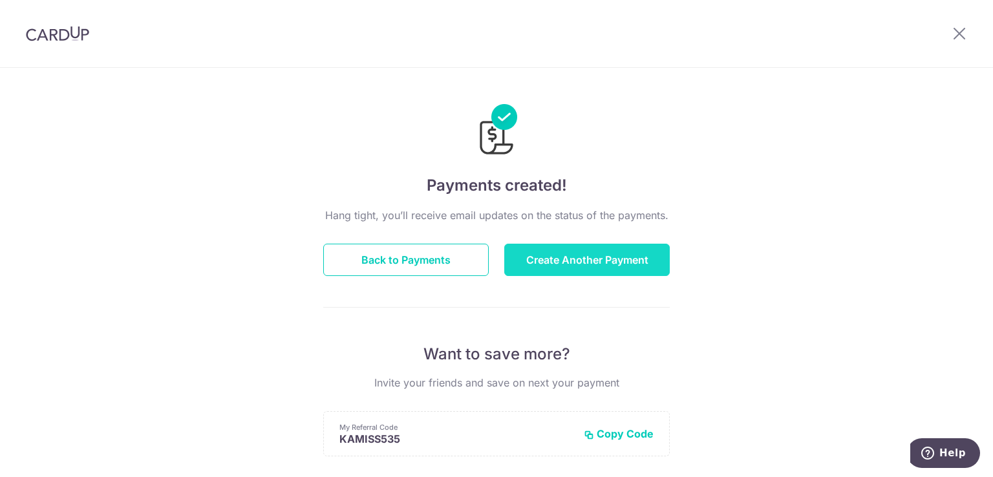
click at [593, 260] on button "Create Another Payment" at bounding box center [586, 260] width 165 height 32
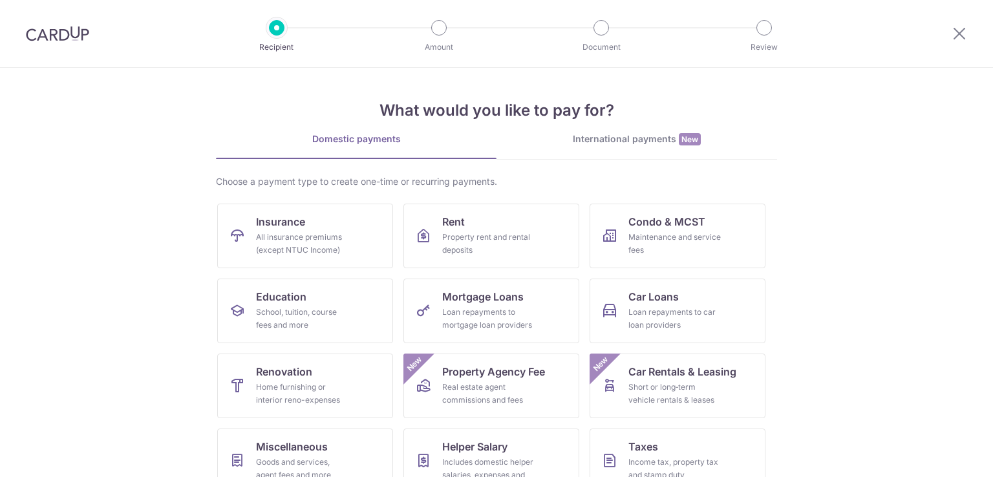
click at [339, 235] on div "All insurance premiums (except NTUC Income)" at bounding box center [302, 244] width 93 height 26
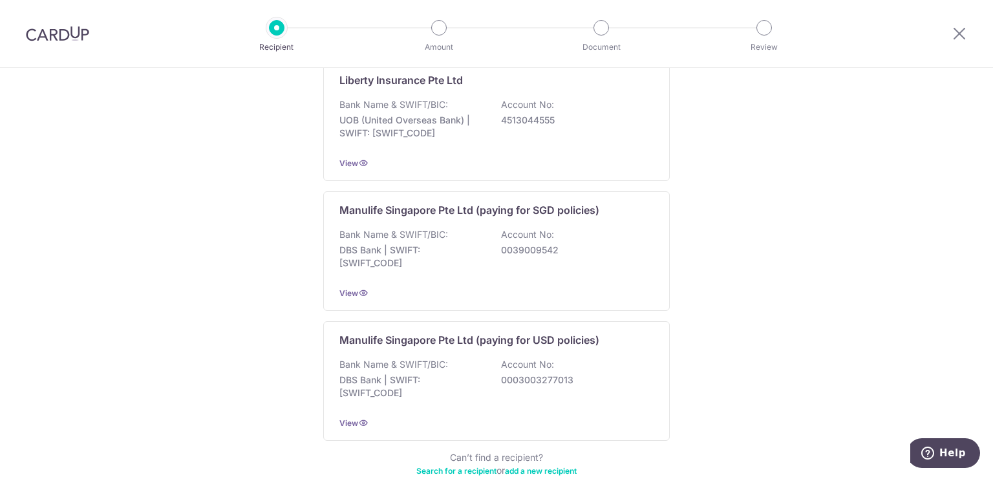
scroll to position [1284, 0]
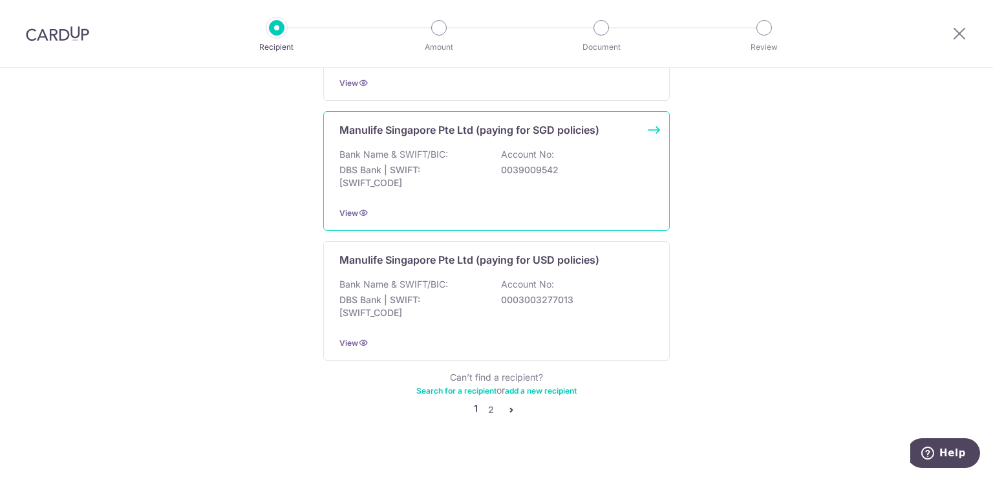
click at [604, 160] on div "Bank Name & SWIFT/BIC: DBS Bank | SWIFT: [SWIFT_CODE] Account No: 0039009542" at bounding box center [496, 172] width 314 height 48
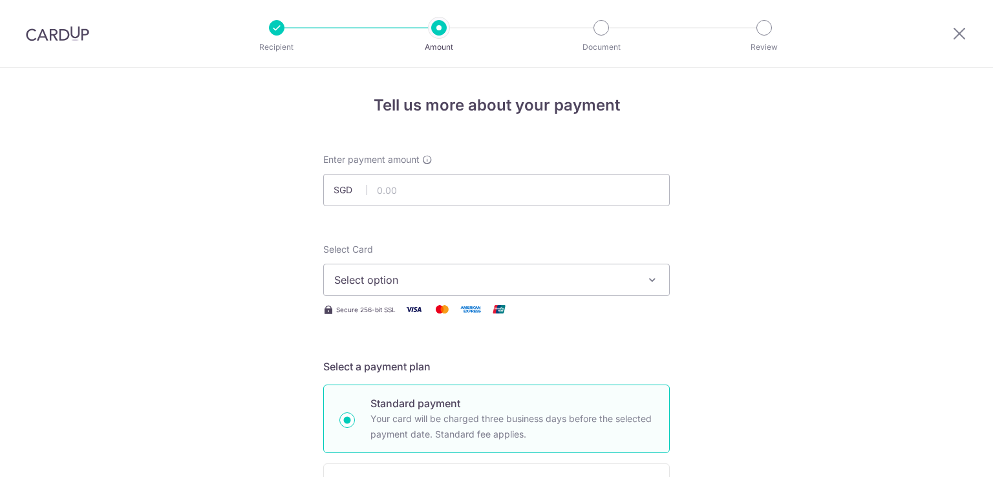
click at [604, 160] on div "Enter payment amount SGD" at bounding box center [496, 179] width 346 height 53
click at [406, 184] on input "text" at bounding box center [496, 190] width 346 height 32
type input "400.00"
click at [631, 279] on span "Select option" at bounding box center [484, 280] width 301 height 16
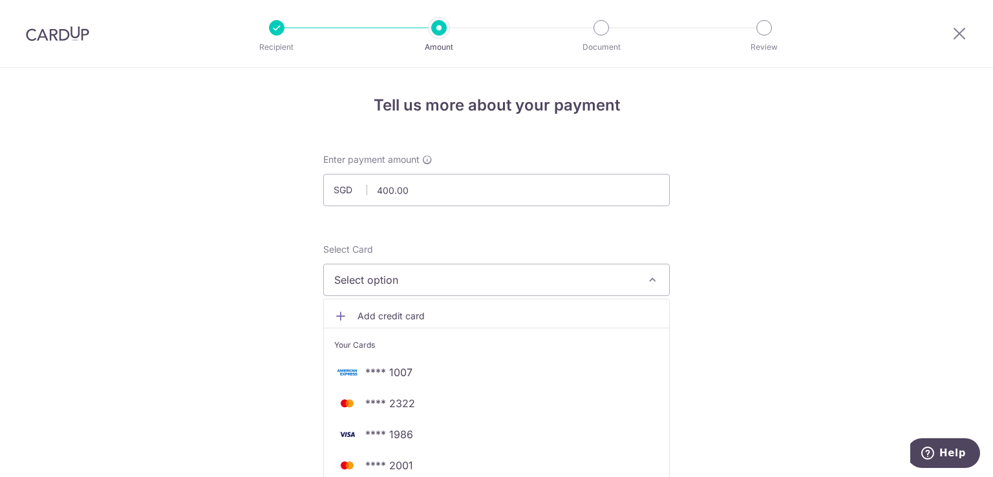
scroll to position [84, 0]
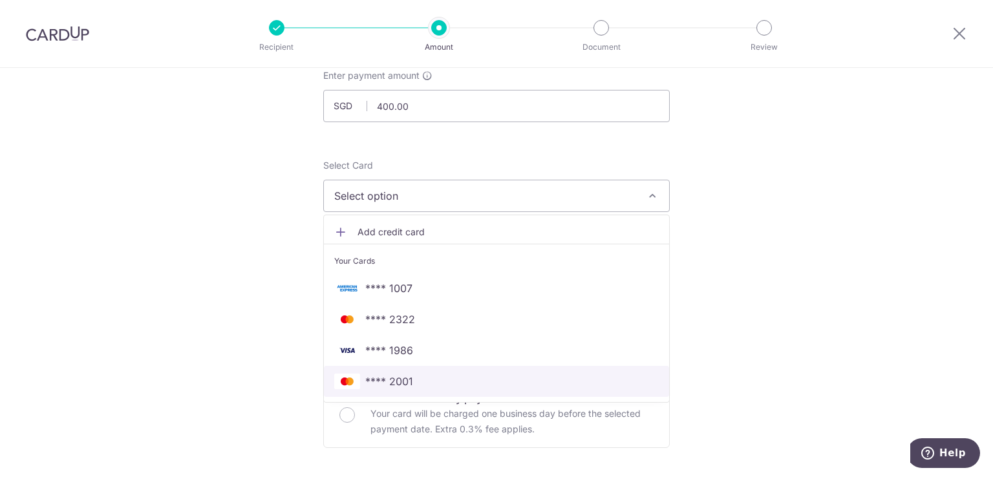
click at [370, 379] on span "**** 2001" at bounding box center [389, 382] width 48 height 16
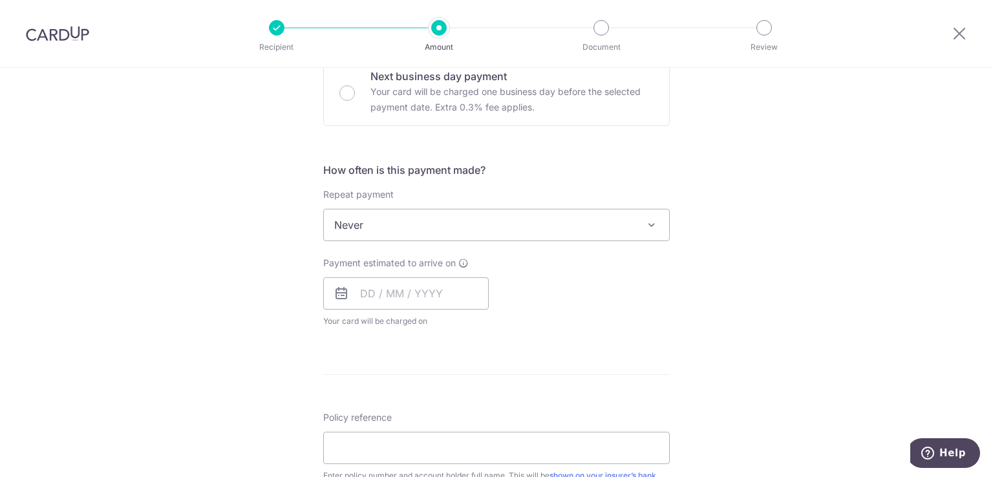
scroll to position [416, 0]
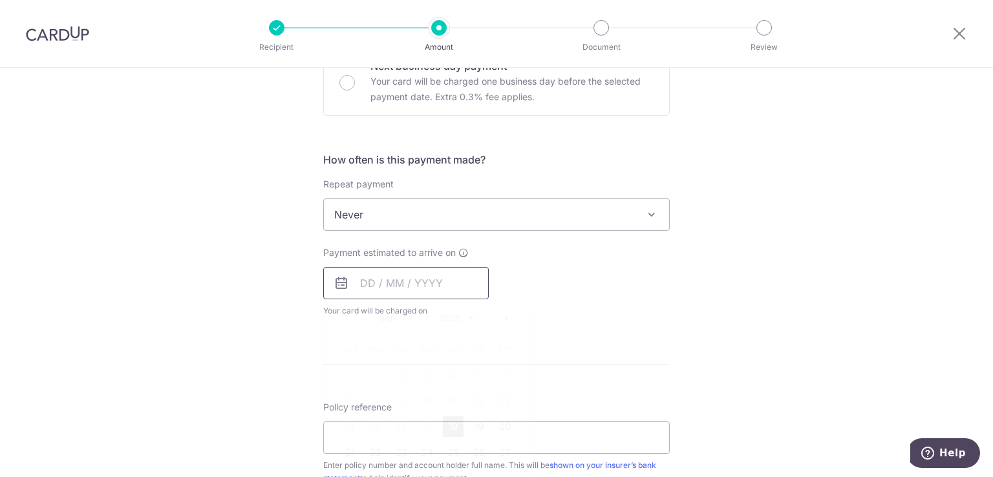
click at [400, 279] on input "text" at bounding box center [405, 283] width 165 height 32
click at [586, 290] on div "Payment estimated to arrive on Prev Next Sep Oct Nov Dec 2025 2026 2027 2028 20…" at bounding box center [496, 281] width 362 height 71
click at [477, 282] on input "text" at bounding box center [405, 283] width 165 height 32
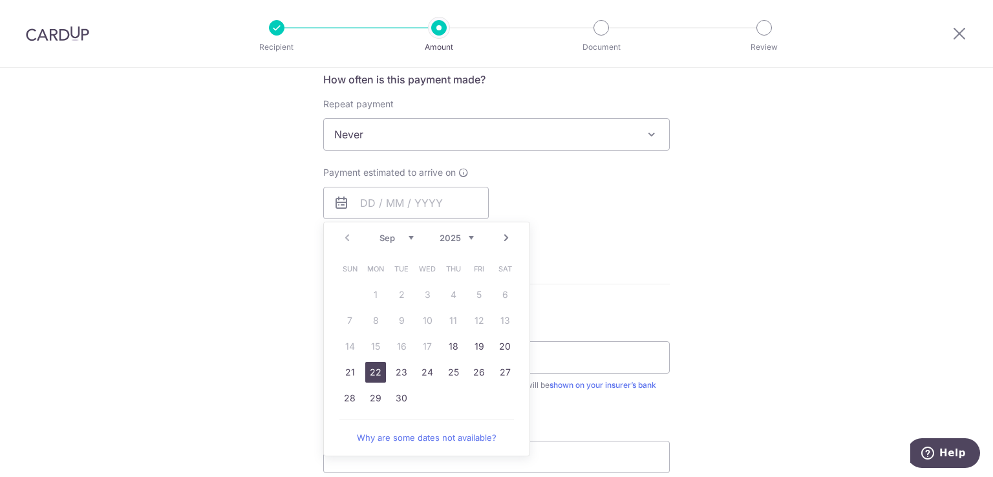
click at [377, 368] on link "22" at bounding box center [375, 372] width 21 height 21
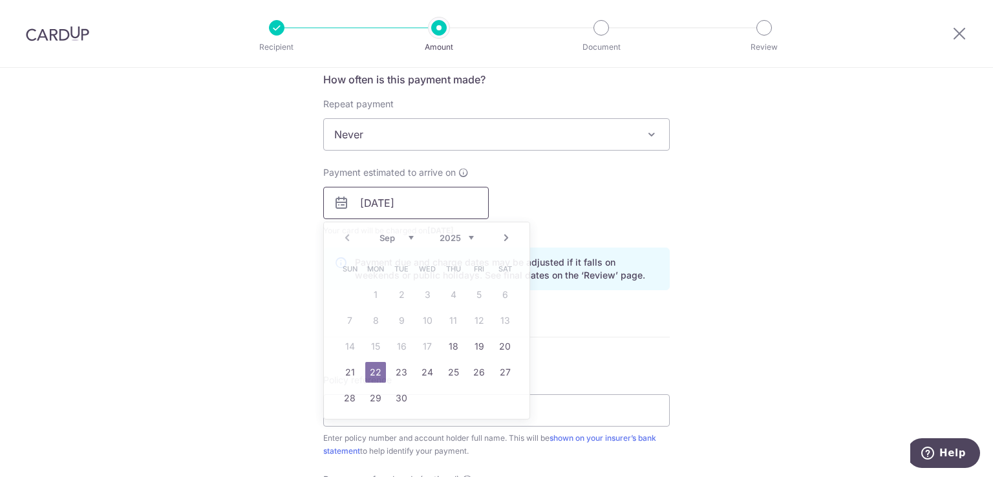
click at [456, 198] on input "22/09/2025" at bounding box center [405, 203] width 165 height 32
click at [452, 342] on link "18" at bounding box center [453, 346] width 21 height 21
type input "[DATE]"
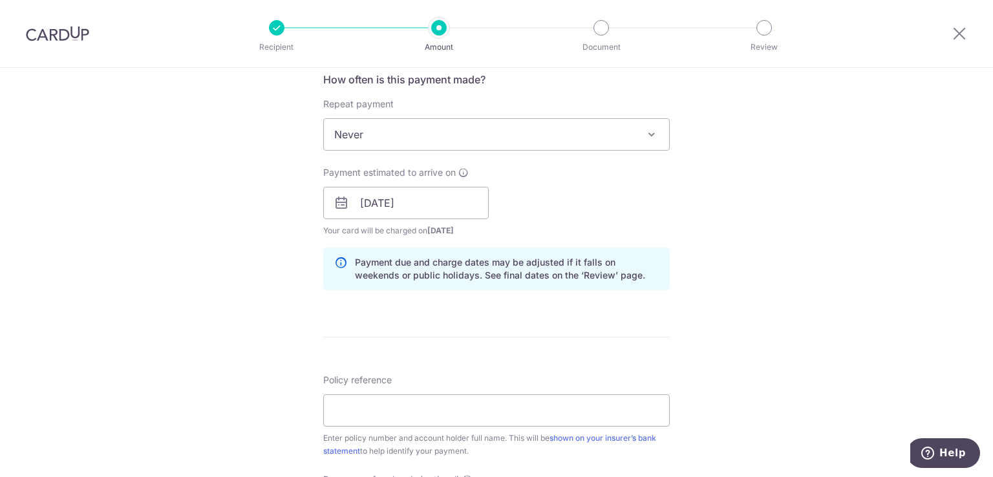
click at [678, 208] on div "Tell us more about your payment Enter payment amount SGD 400.00 400.00 Select C…" at bounding box center [496, 183] width 993 height 1222
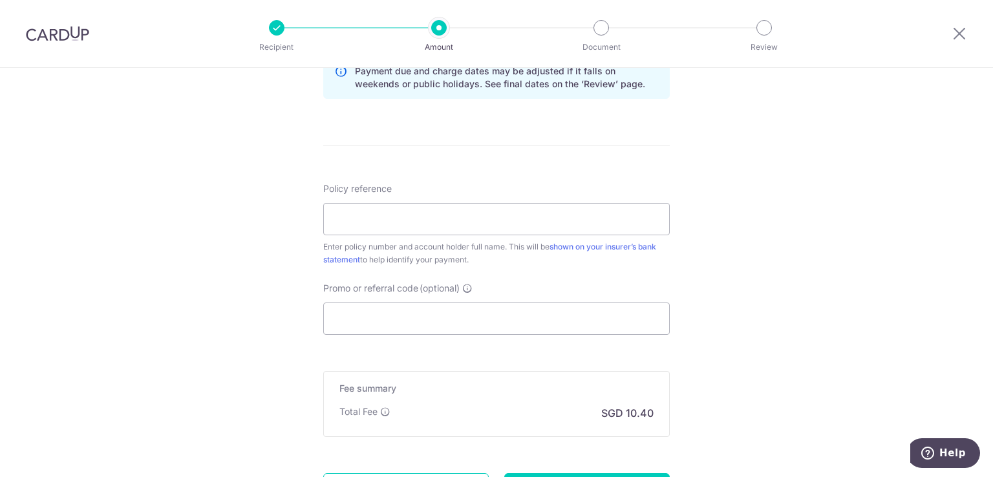
scroll to position [688, 0]
click at [387, 215] on input "Policy reference" at bounding box center [496, 219] width 346 height 32
paste input "2450724814"
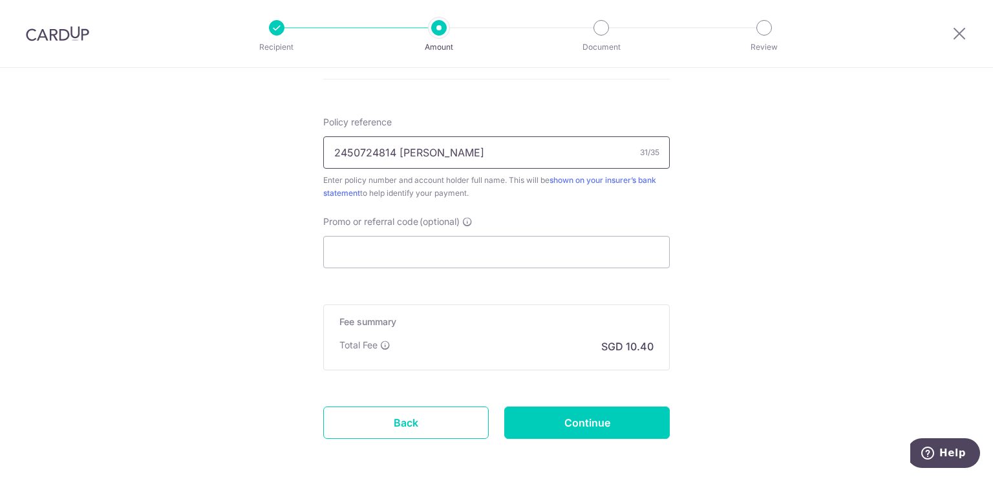
scroll to position [762, 0]
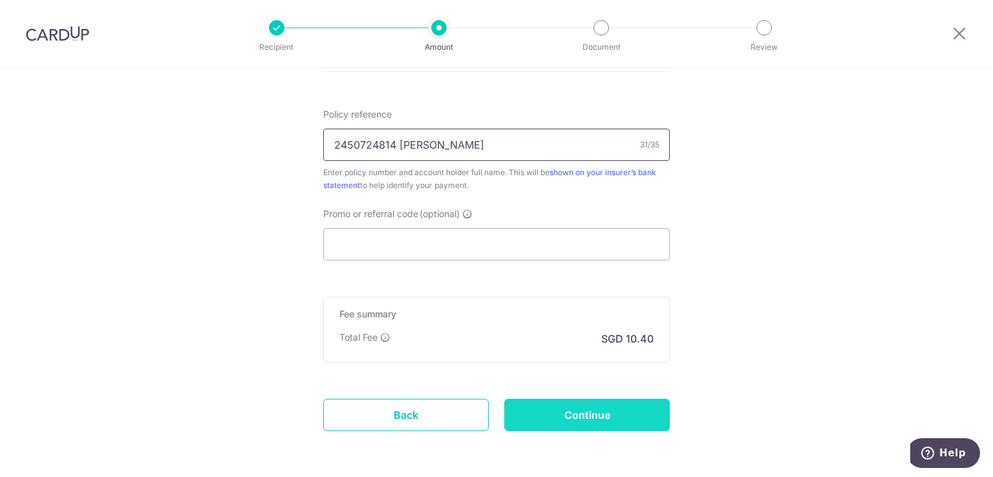
type input "2450724814 [PERSON_NAME]"
click at [622, 412] on input "Continue" at bounding box center [586, 415] width 165 height 32
type input "Create Schedule"
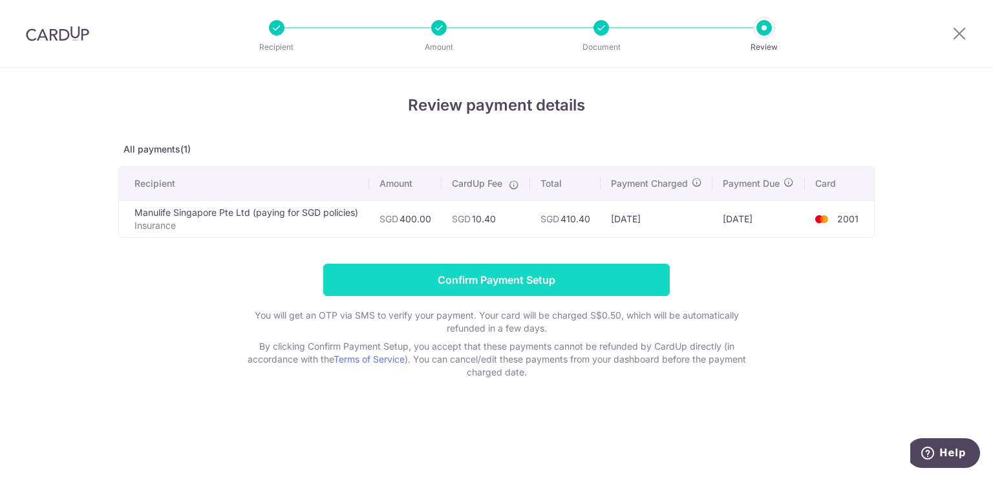
click at [644, 288] on input "Confirm Payment Setup" at bounding box center [496, 280] width 346 height 32
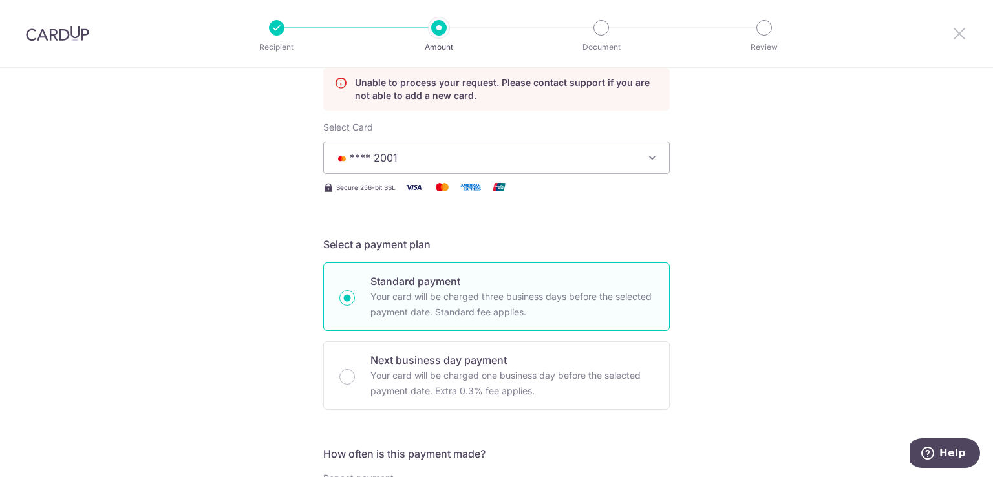
click at [962, 28] on icon at bounding box center [959, 33] width 16 height 16
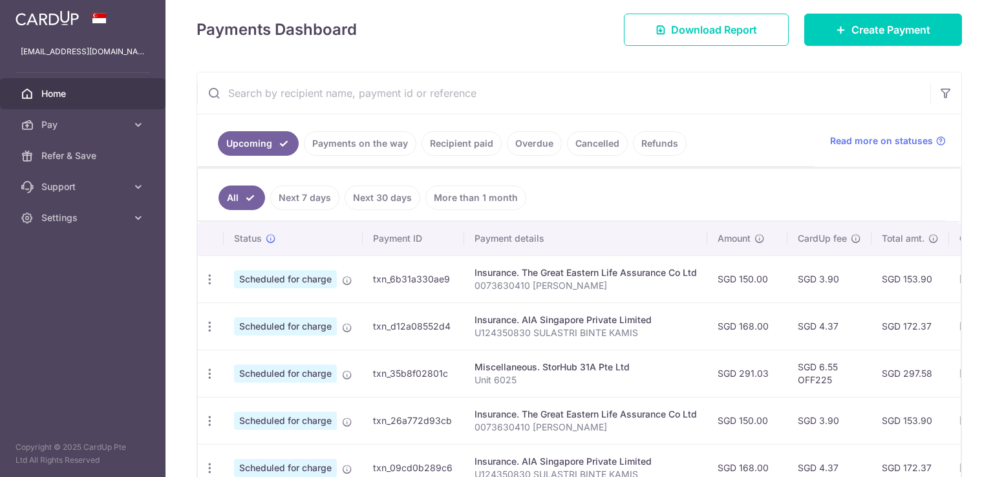
scroll to position [211, 0]
